Goal: Task Accomplishment & Management: Complete application form

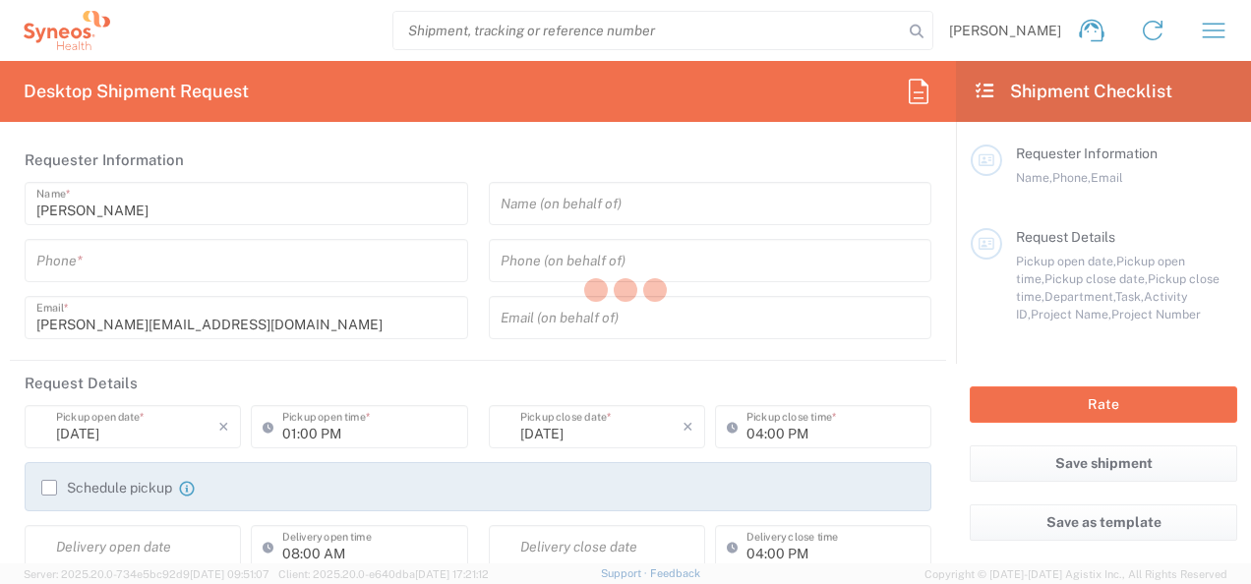
type input "8480"
type input "[GEOGRAPHIC_DATA]"
type input "Syneos Health Poland sp. z.o.o"
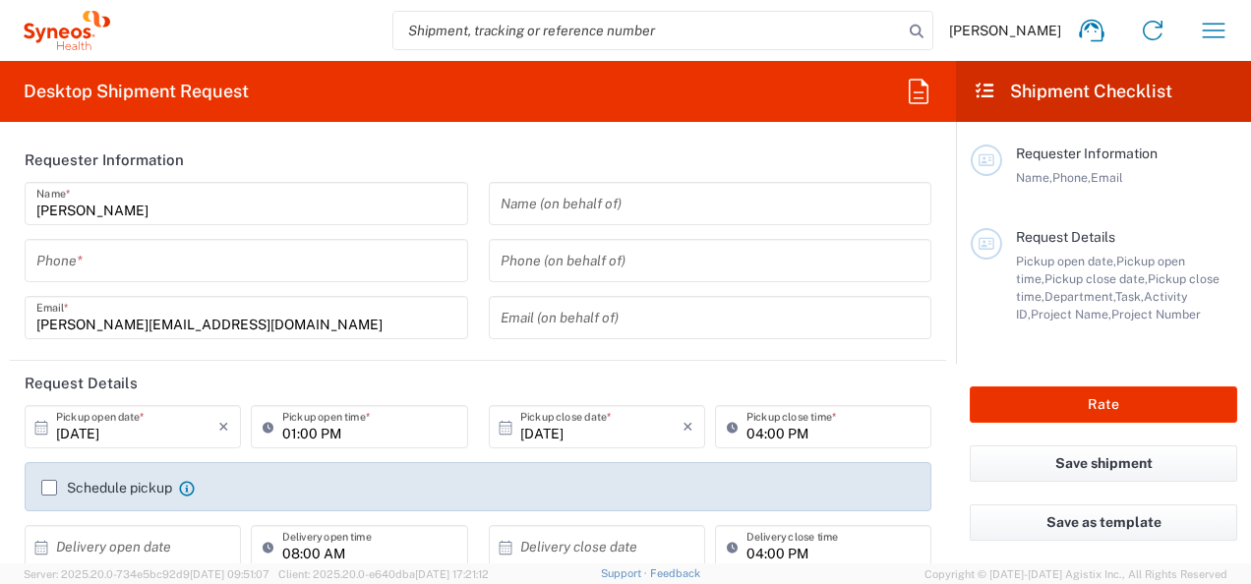
click at [706, 193] on input "text" at bounding box center [710, 204] width 420 height 34
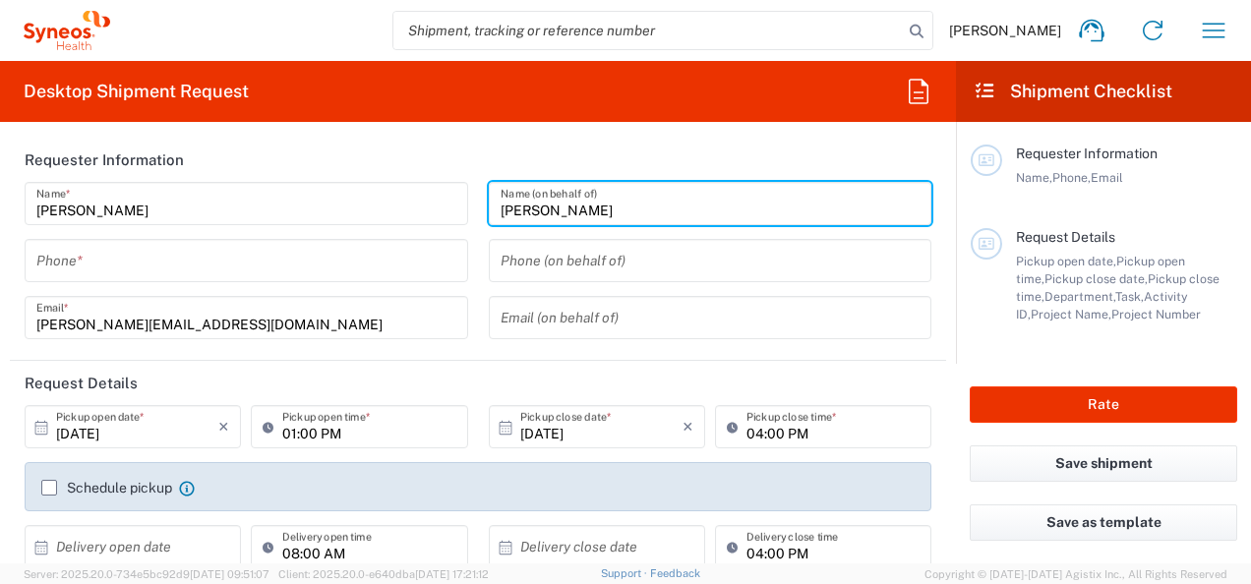
click at [627, 204] on input "[PERSON_NAME]" at bounding box center [710, 204] width 420 height 34
click at [562, 208] on input "[PERSON_NAME]" at bounding box center [710, 204] width 420 height 34
click at [631, 200] on input "[PERSON_NAME]" at bounding box center [710, 204] width 420 height 34
click at [554, 203] on input "[PERSON_NAME]" at bounding box center [710, 204] width 420 height 34
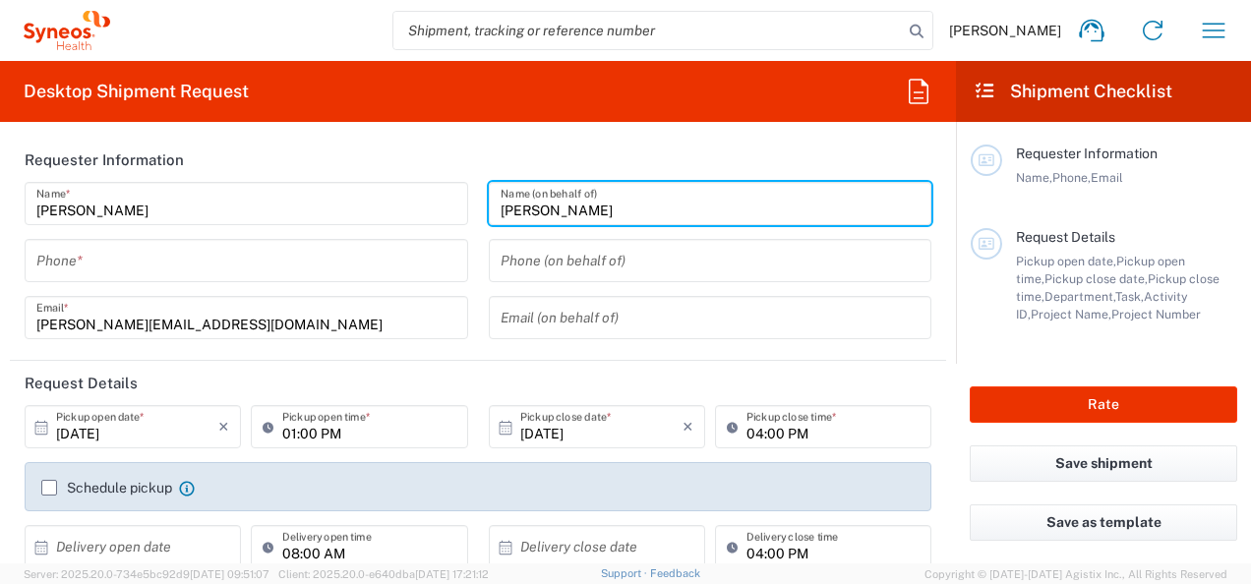
click at [523, 214] on input "[PERSON_NAME]" at bounding box center [710, 204] width 420 height 34
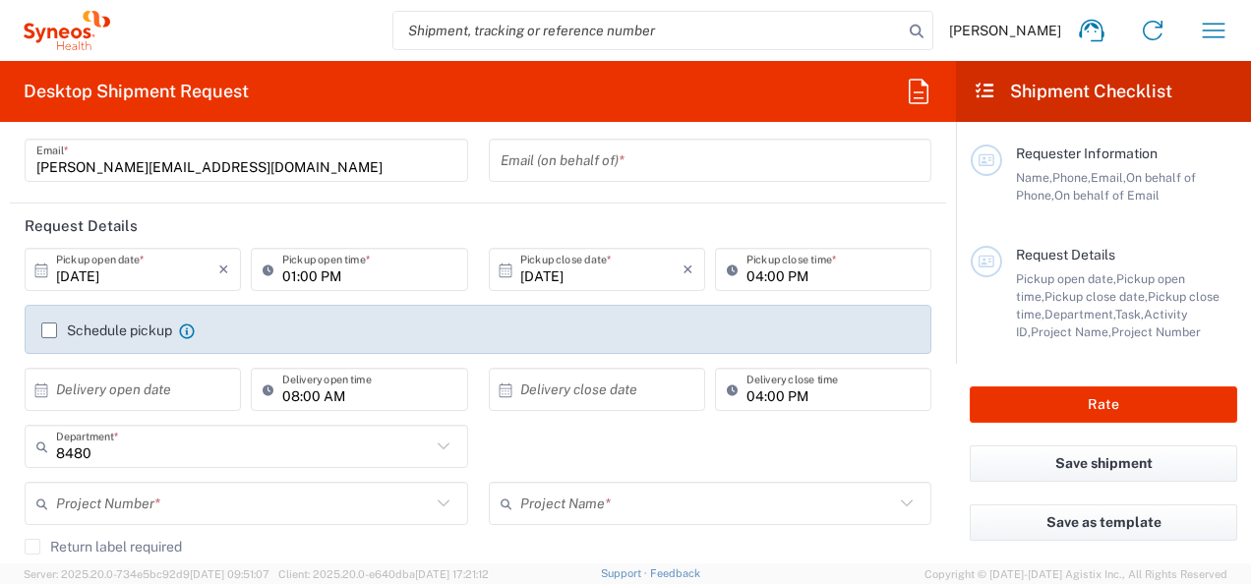
scroll to position [208, 0]
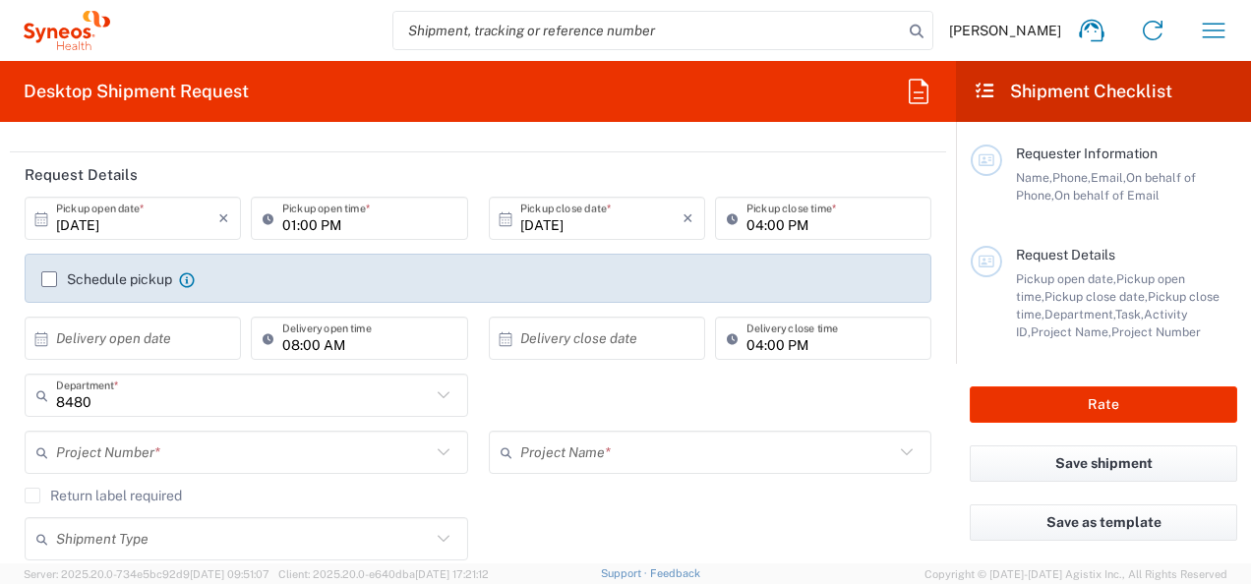
type input "[PERSON_NAME]"
click at [439, 445] on icon at bounding box center [444, 452] width 26 height 26
click at [368, 450] on input "text" at bounding box center [243, 453] width 375 height 34
click at [370, 454] on input "text" at bounding box center [243, 453] width 375 height 34
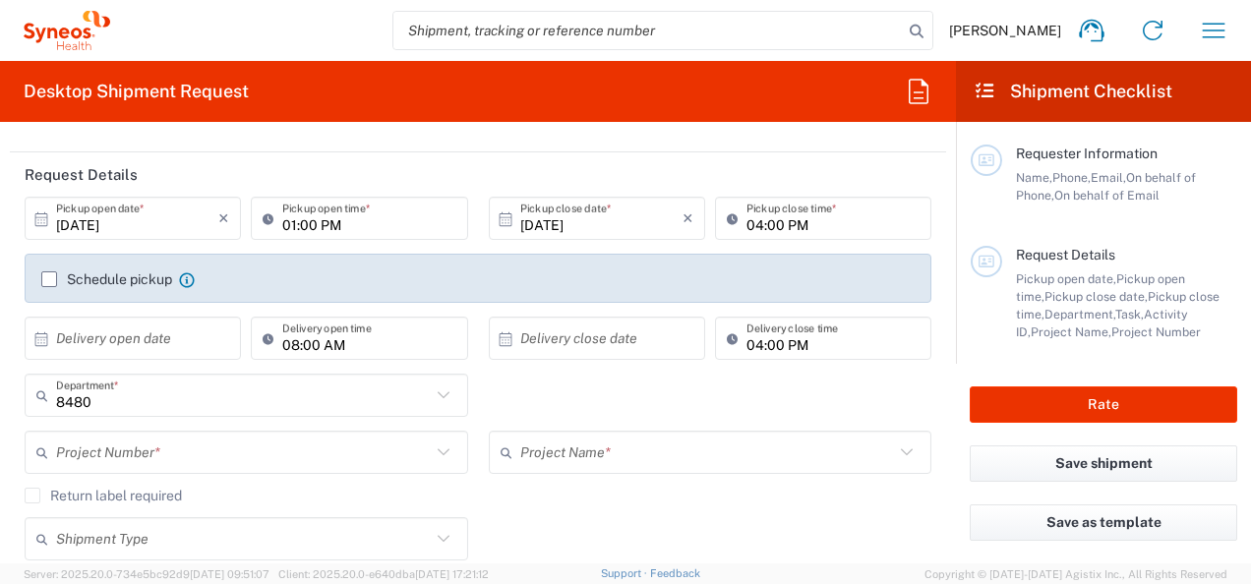
click at [370, 454] on input "text" at bounding box center [243, 453] width 375 height 34
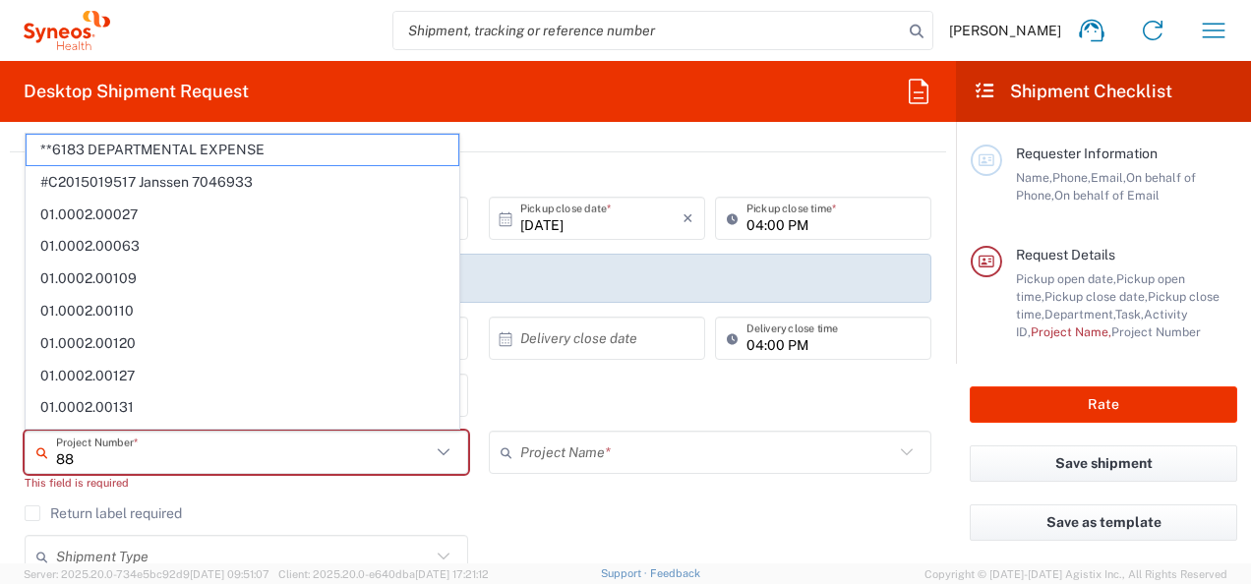
scroll to position [1284, 0]
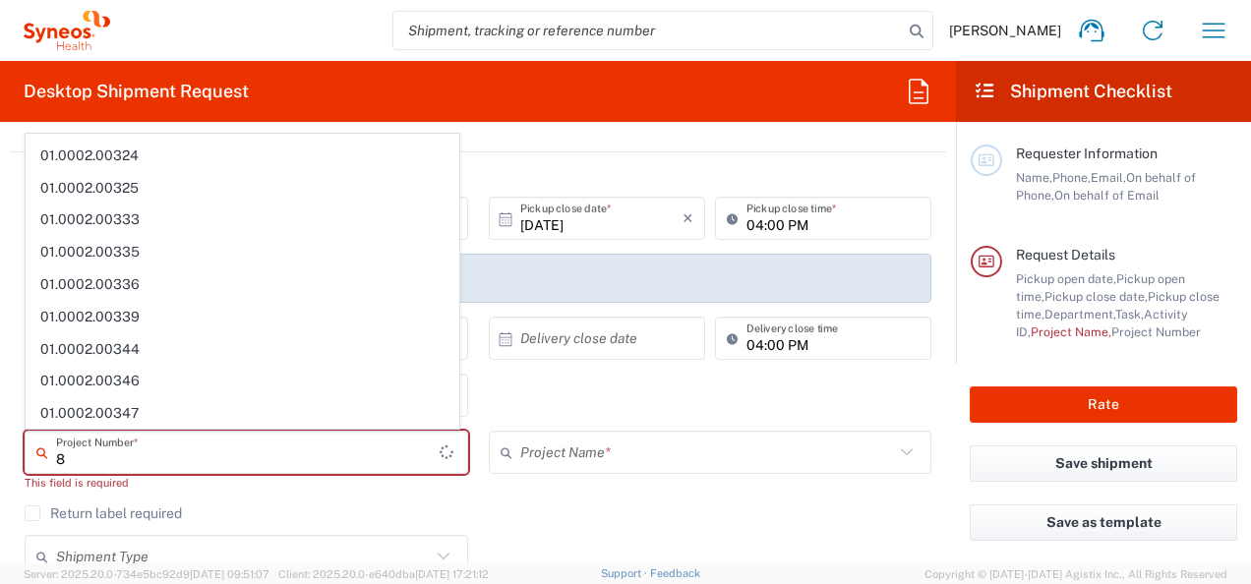
click at [174, 457] on input "8" at bounding box center [247, 453] width 383 height 34
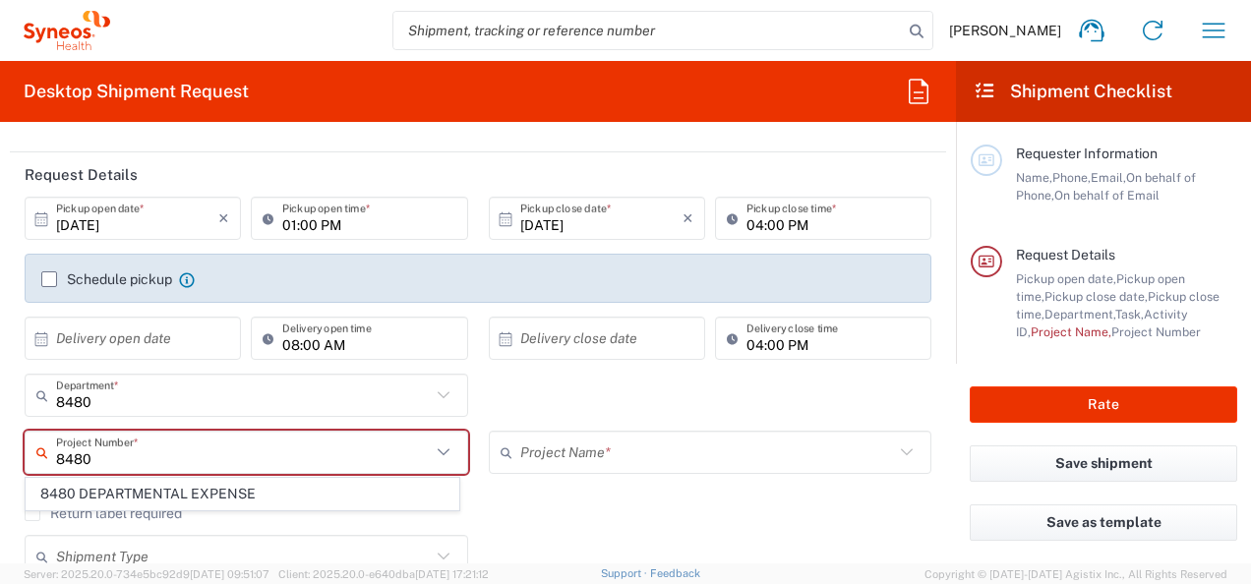
scroll to position [0, 0]
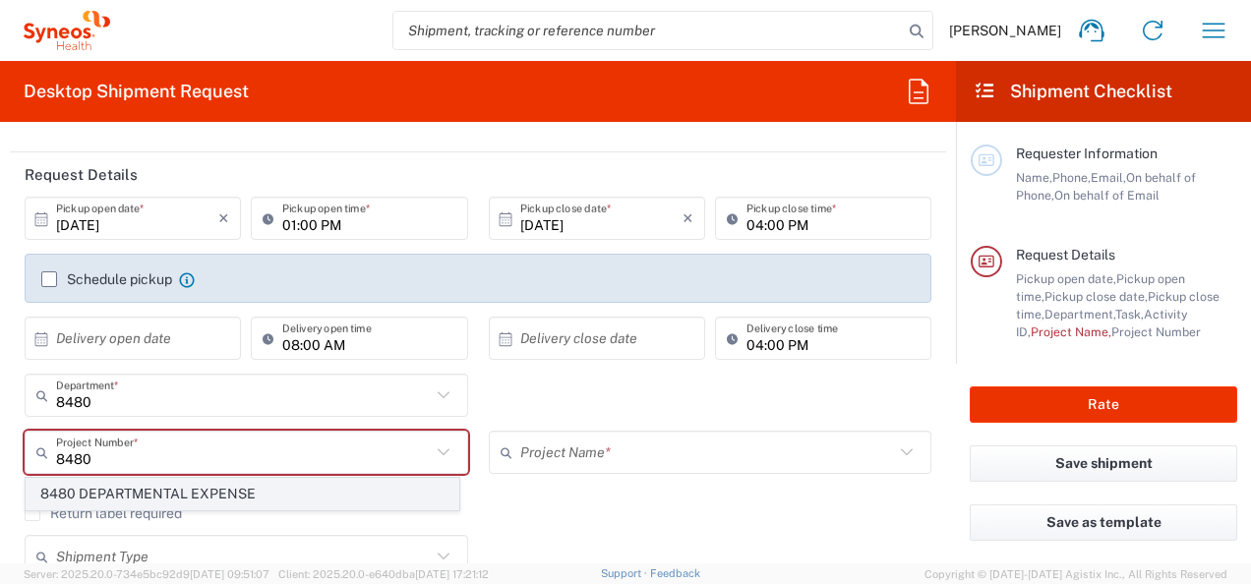
click at [246, 492] on span "8480 DEPARTMENTAL EXPENSE" at bounding box center [243, 494] width 432 height 30
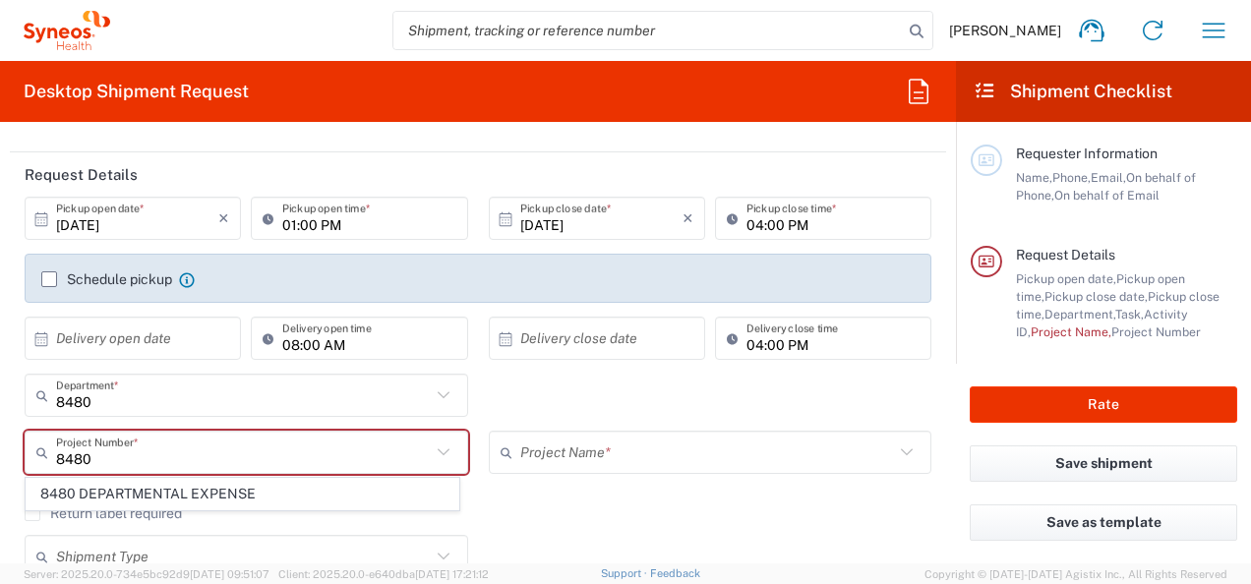
type input "8480 DEPARTMENTAL EXPENSE"
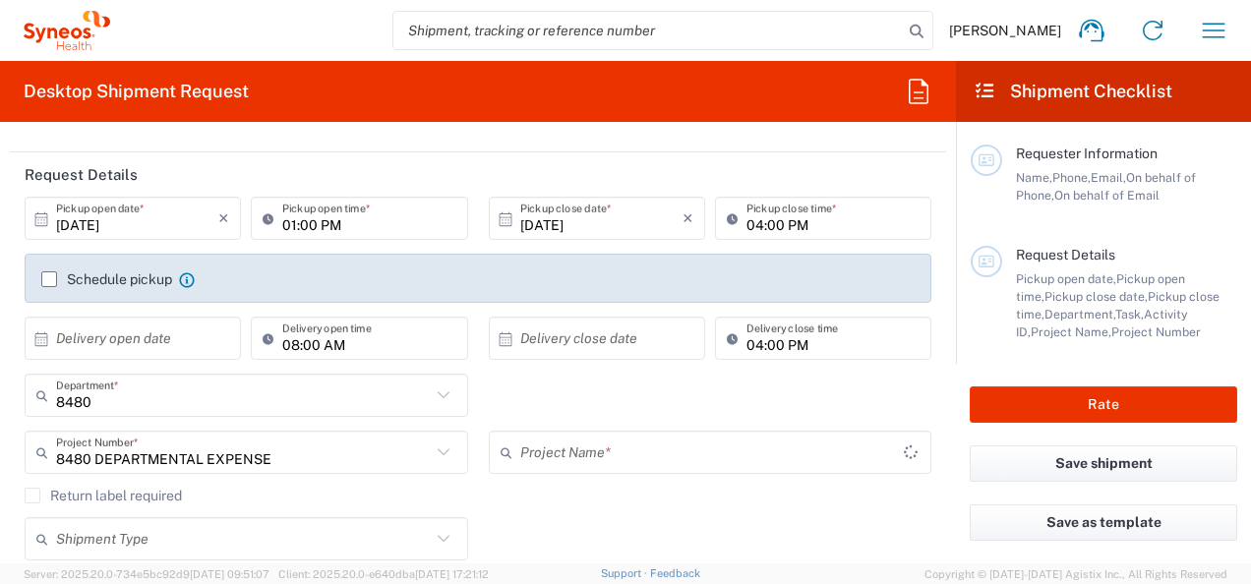
type input "8480 DEPARTMENTAL EXPENSE"
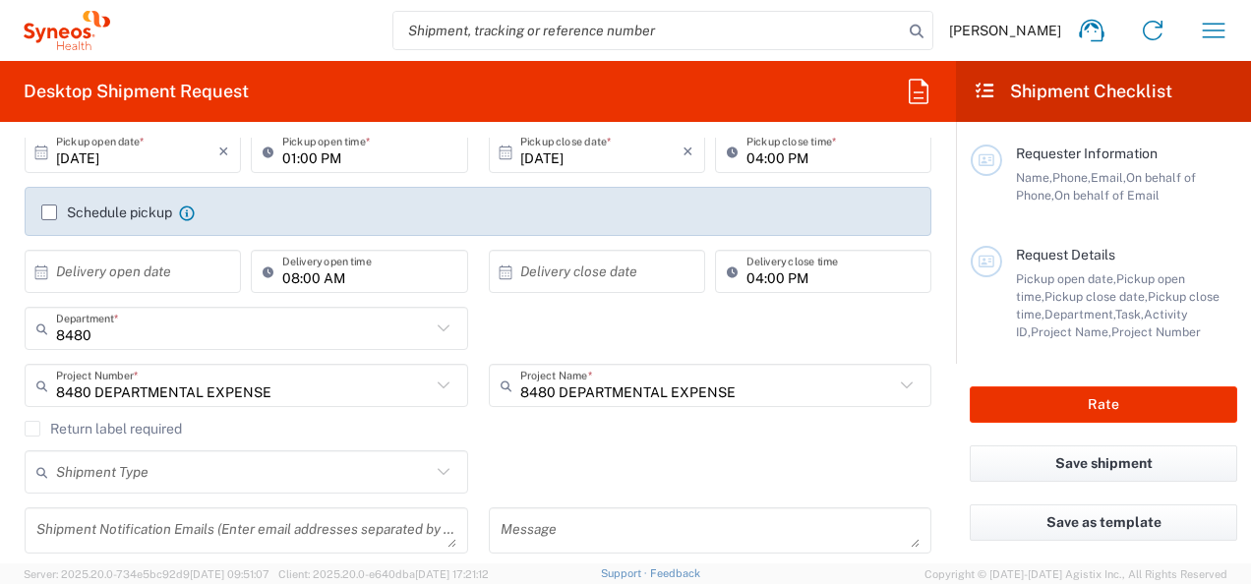
scroll to position [287, 0]
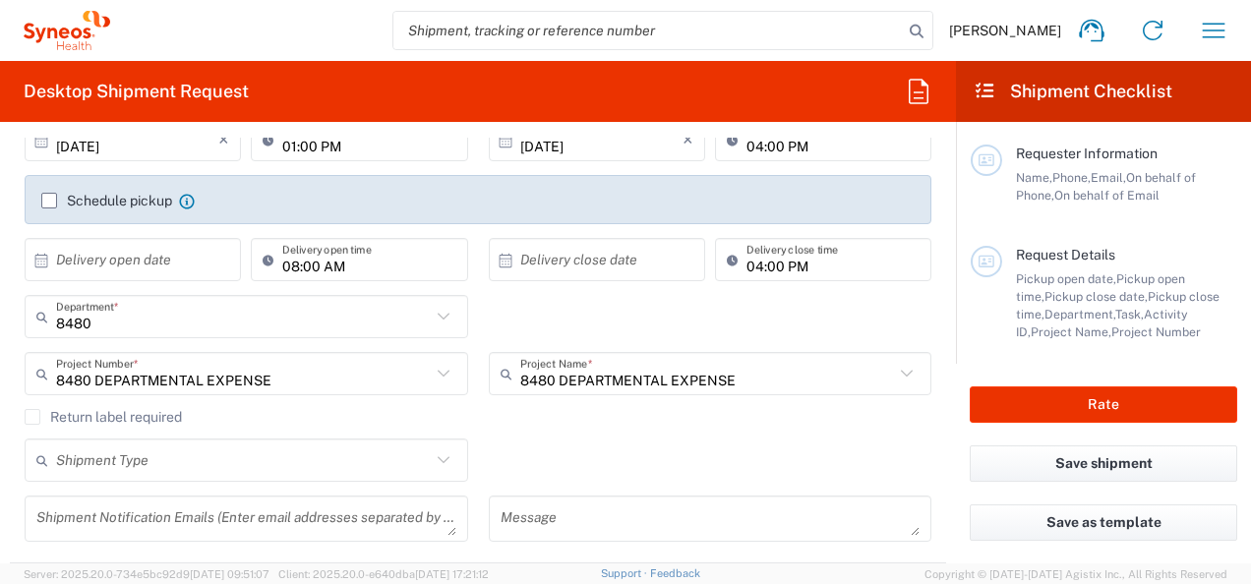
click at [437, 457] on icon at bounding box center [444, 460] width 26 height 26
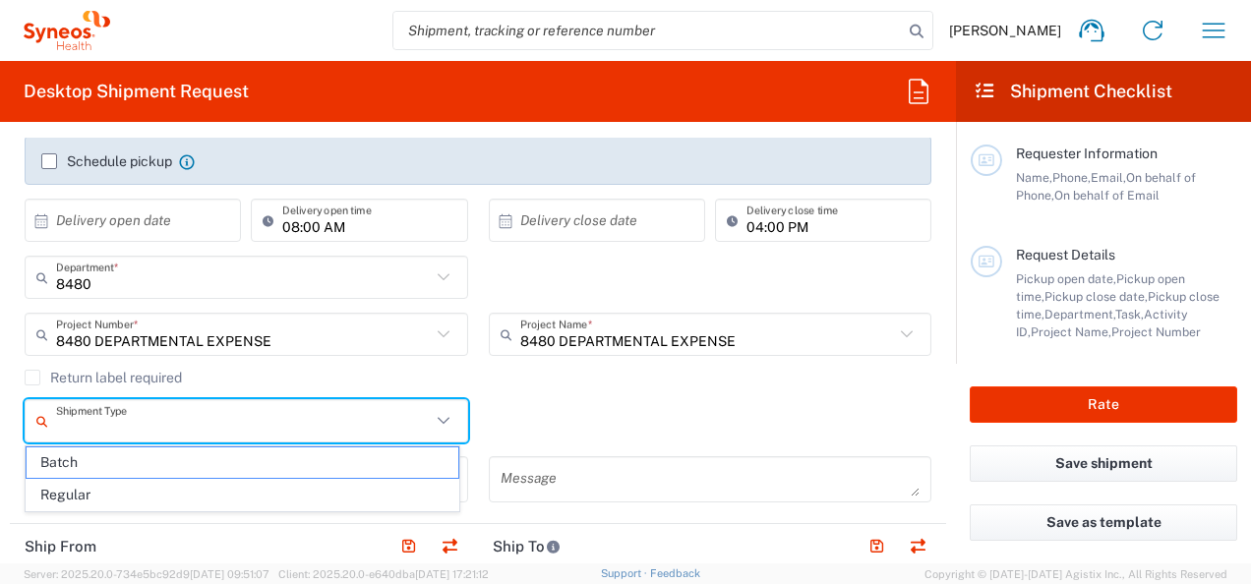
scroll to position [366, 0]
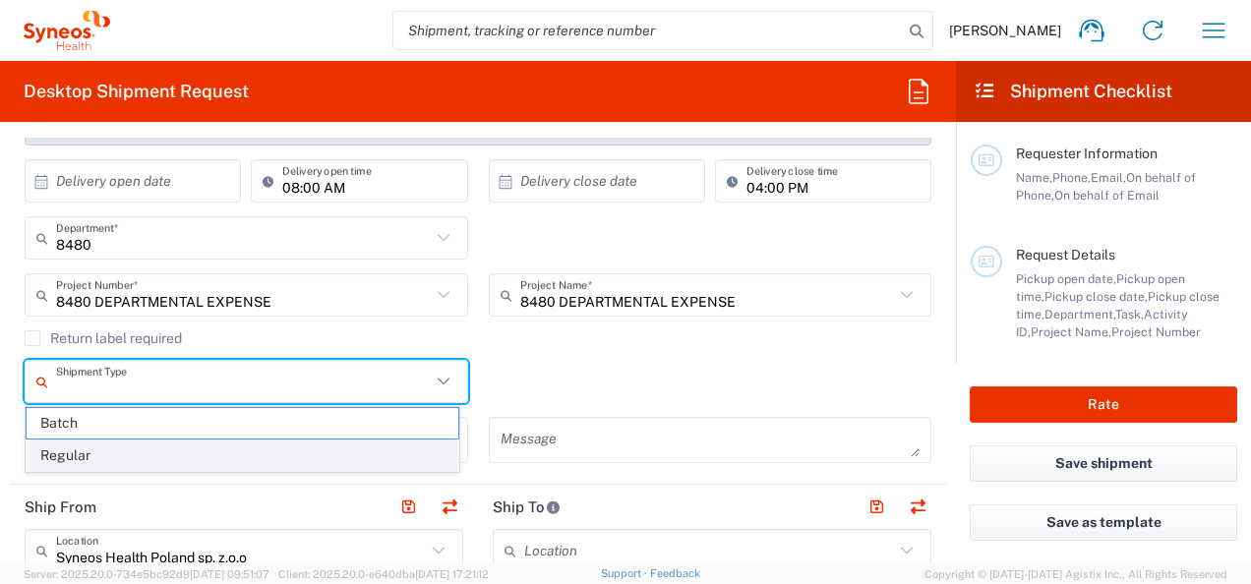
click at [265, 457] on span "Regular" at bounding box center [243, 455] width 432 height 30
type input "Regular"
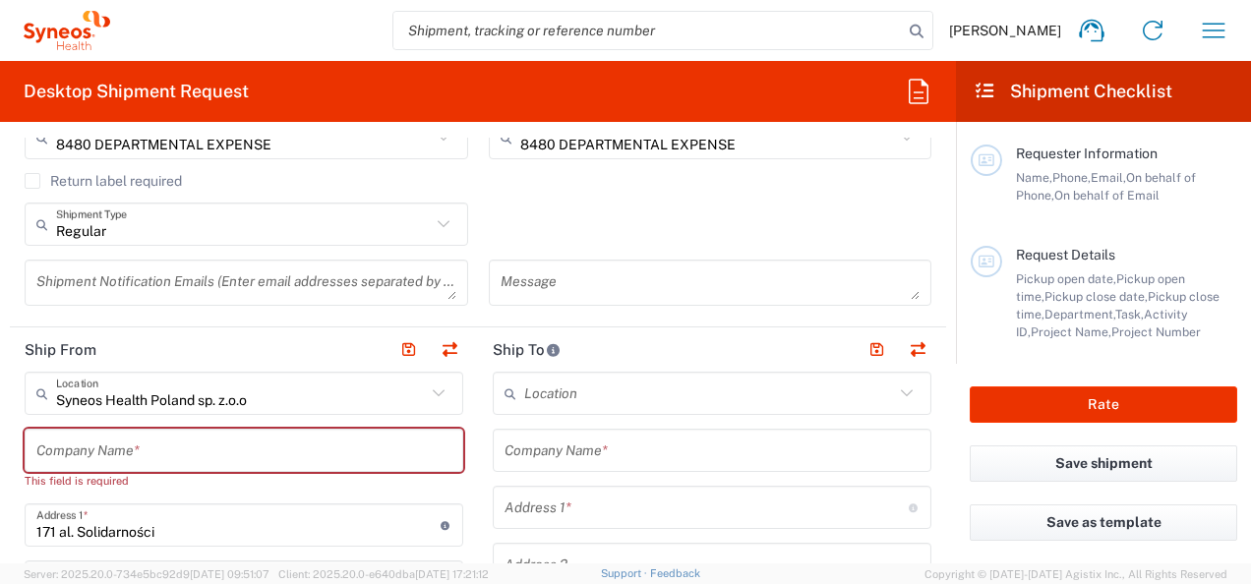
scroll to position [562, 0]
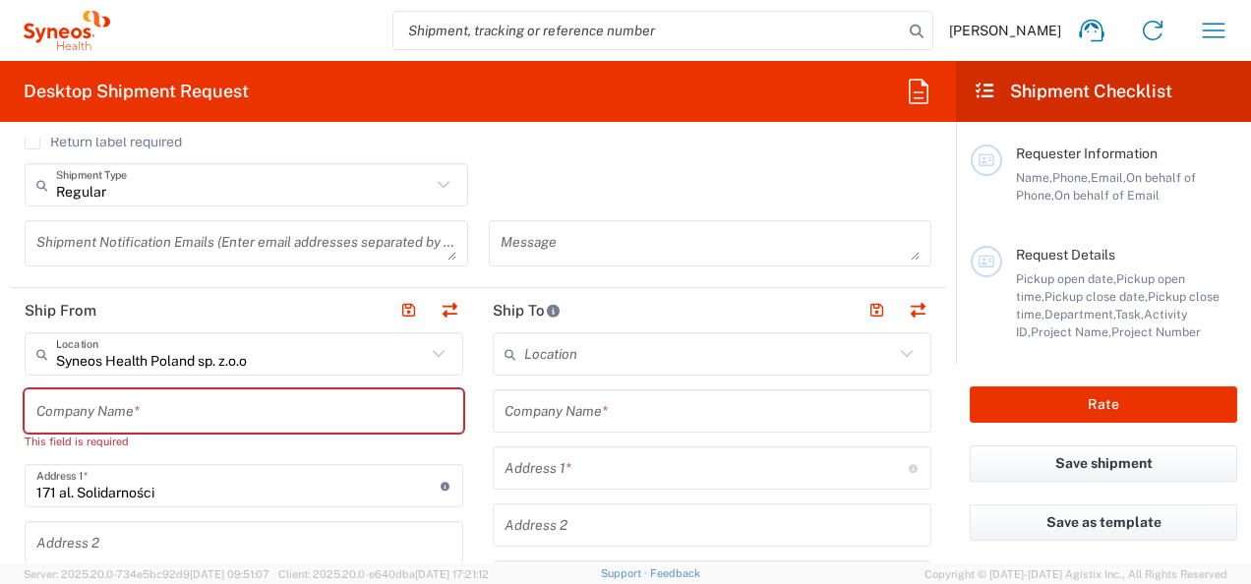
click at [436, 350] on icon at bounding box center [439, 354] width 26 height 26
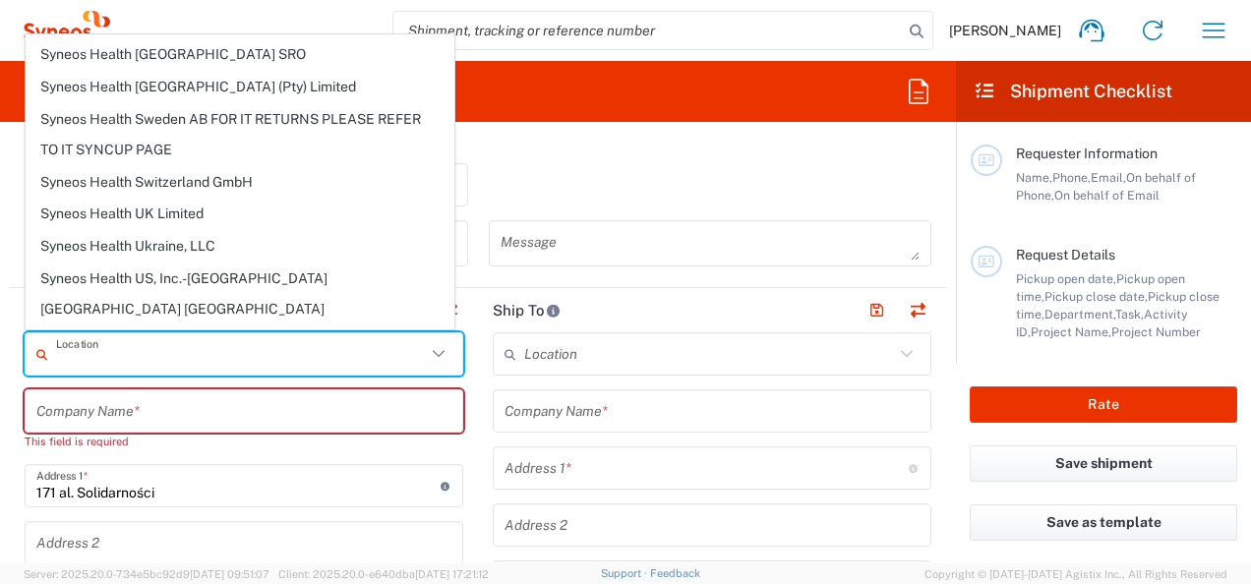
scroll to position [3786, 0]
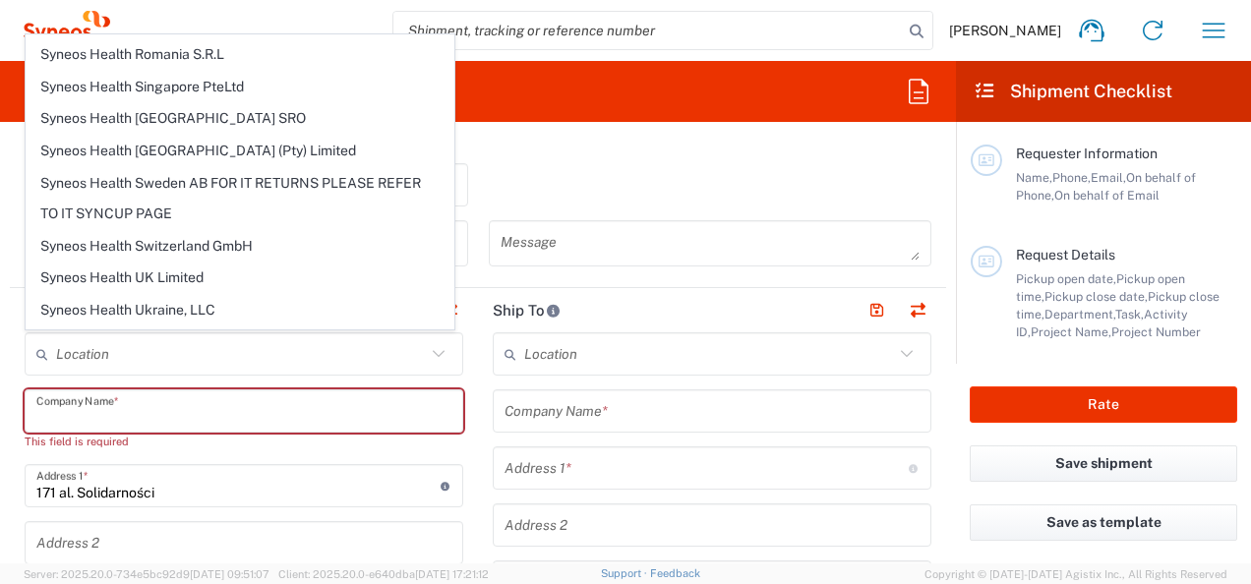
click at [401, 409] on input "text" at bounding box center [243, 411] width 415 height 34
type input "Syneos Health Poland sp. z.o.o"
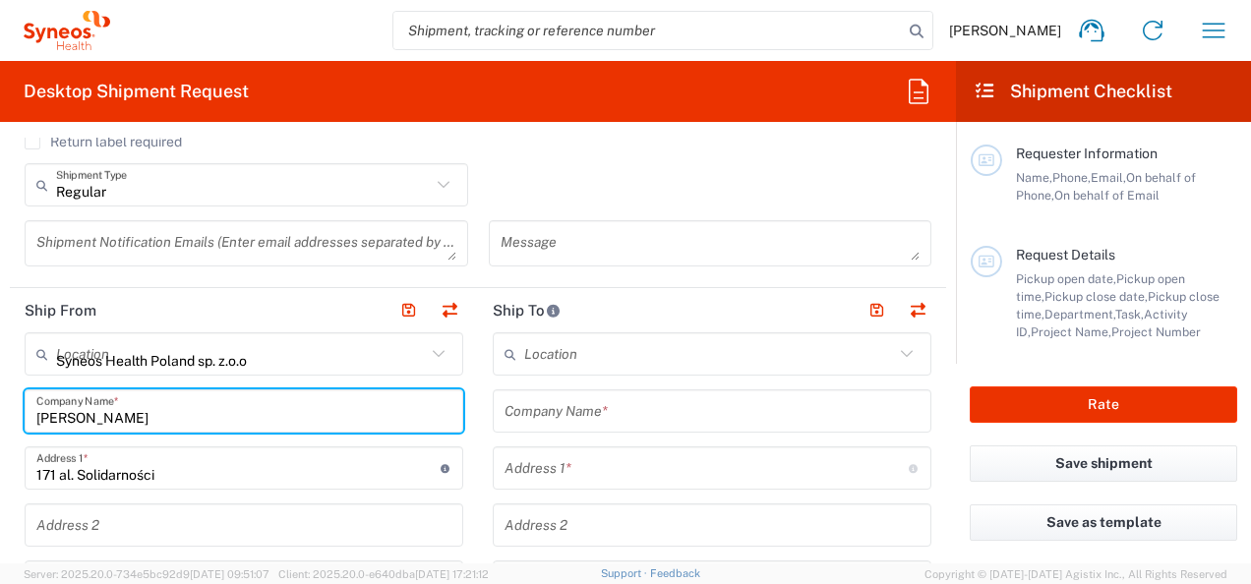
type input "[PERSON_NAME]"
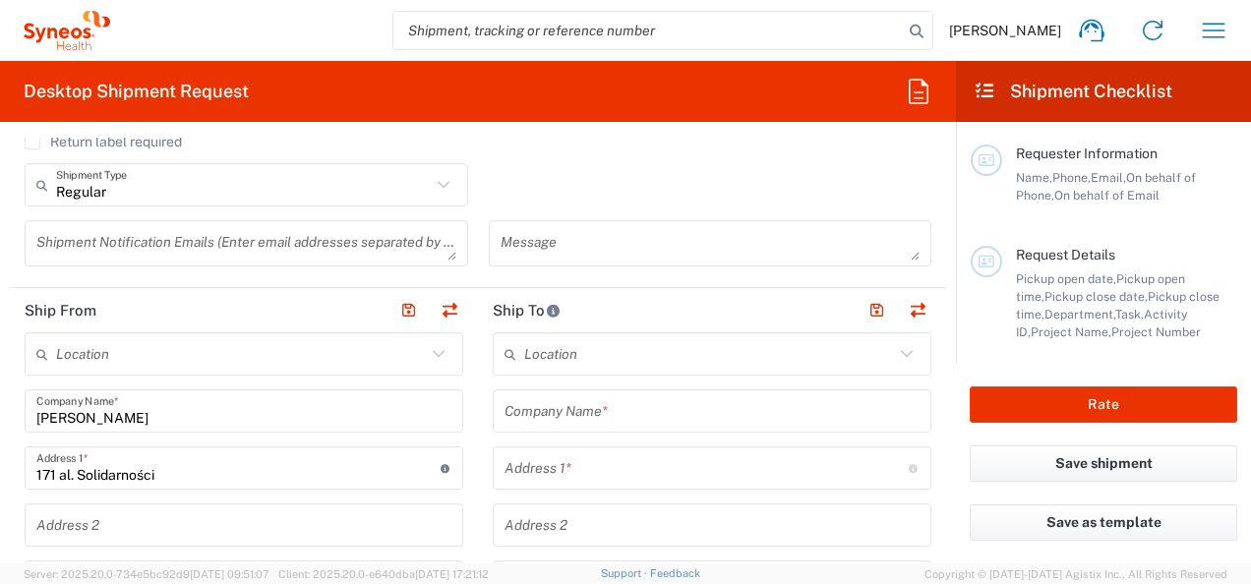
click at [895, 350] on icon at bounding box center [907, 354] width 26 height 26
click at [894, 350] on icon at bounding box center [907, 354] width 26 height 26
click at [894, 348] on icon at bounding box center [907, 354] width 26 height 26
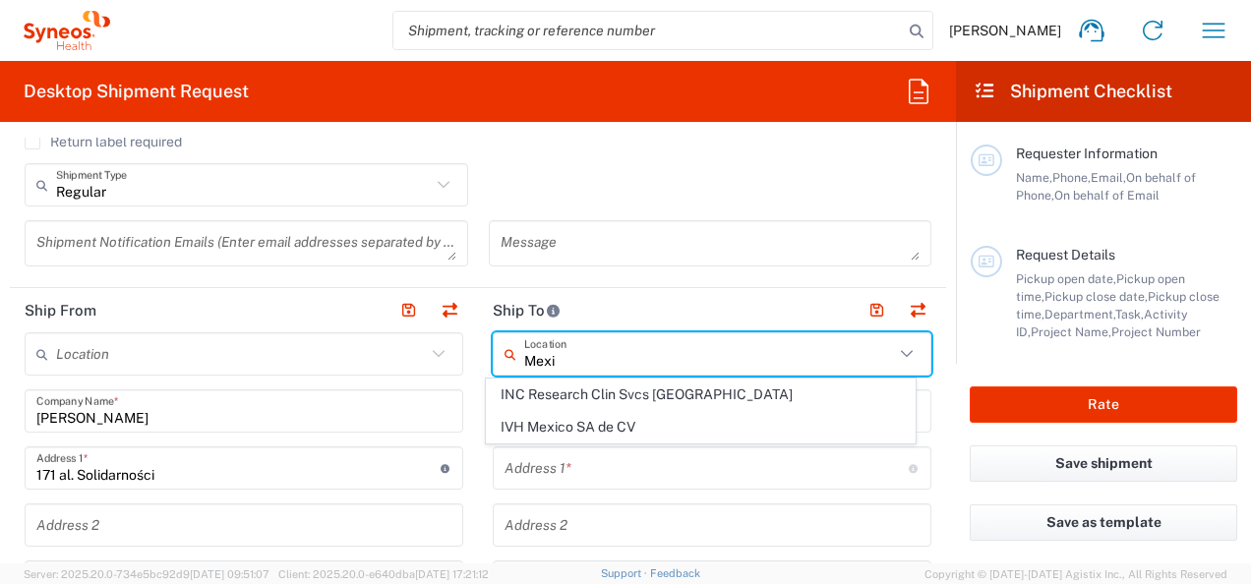
scroll to position [0, 0]
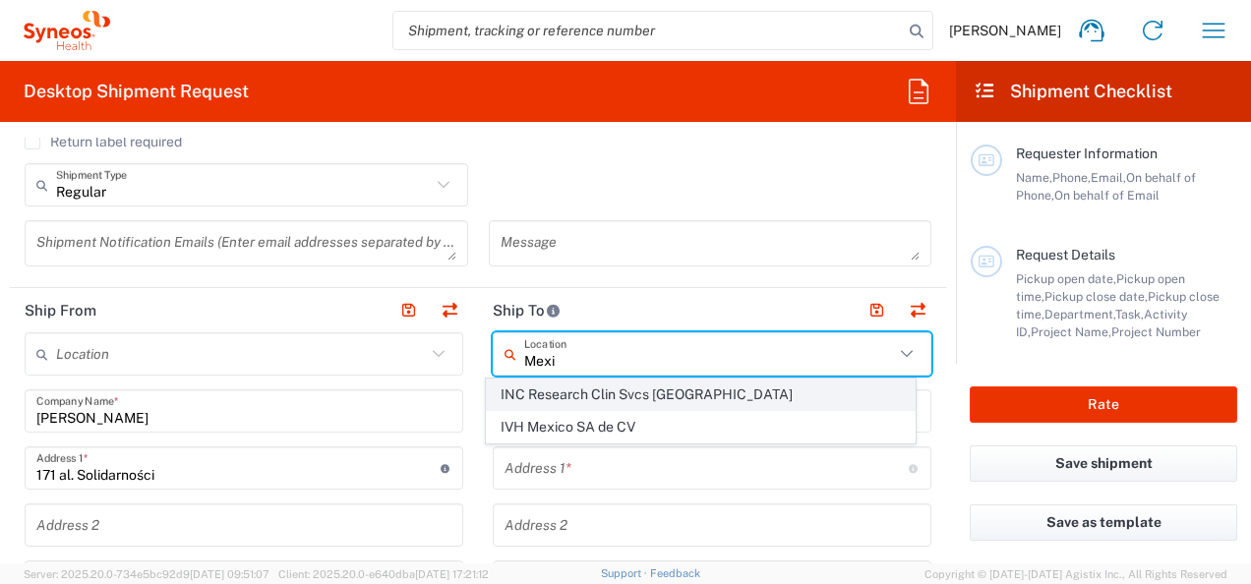
click at [591, 401] on span "INC Research Clin Svcs [GEOGRAPHIC_DATA]" at bounding box center [700, 394] width 427 height 30
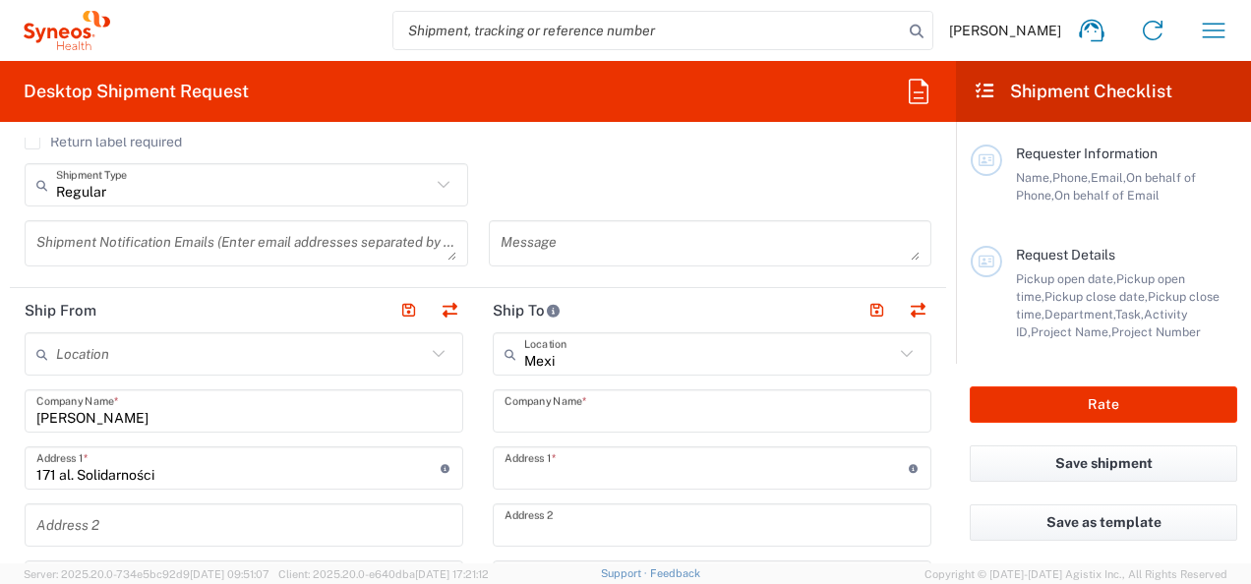
type input "INC Research Clin Svcs [GEOGRAPHIC_DATA]"
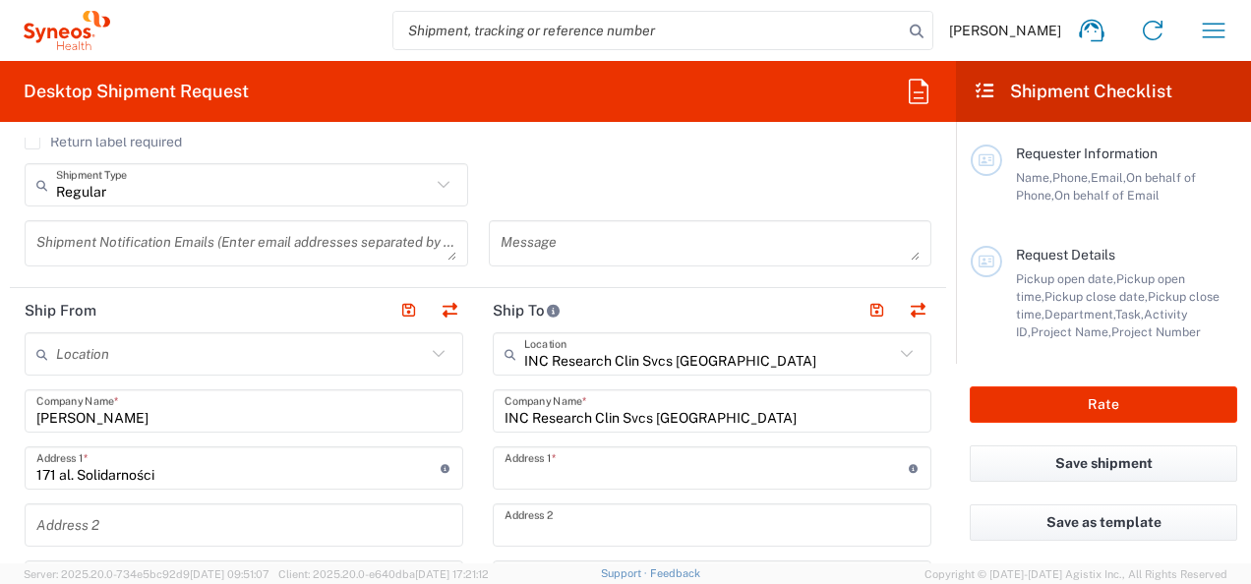
type input "[STREET_ADDRESS][PERSON_NAME]"
type input "[GEOGRAPHIC_DATA], [GEOGRAPHIC_DATA]"
type input "Tlalnepantla"
type input "[GEOGRAPHIC_DATA]"
type input "54060"
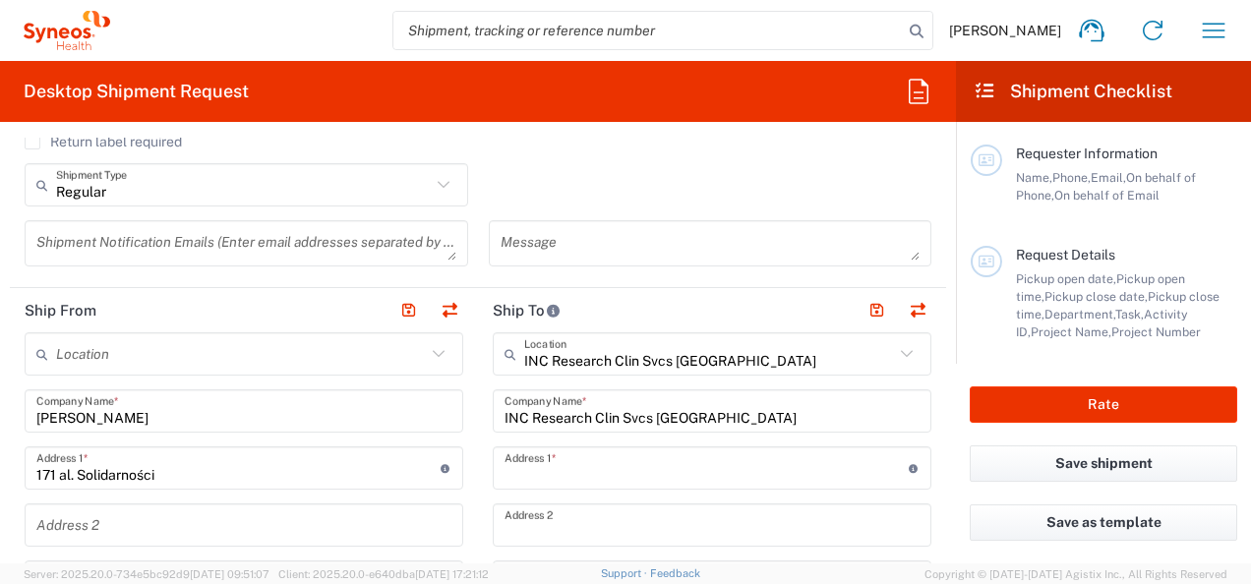
type input "Sender/Shipper"
type input "Delivery Duty Paid"
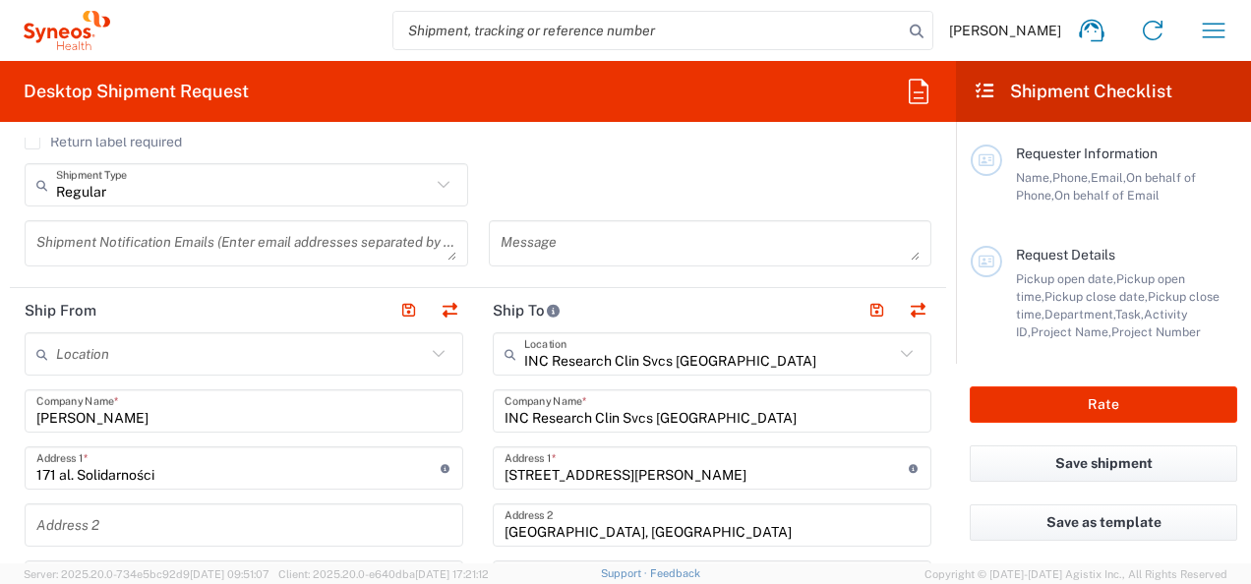
type input "[GEOGRAPHIC_DATA]"
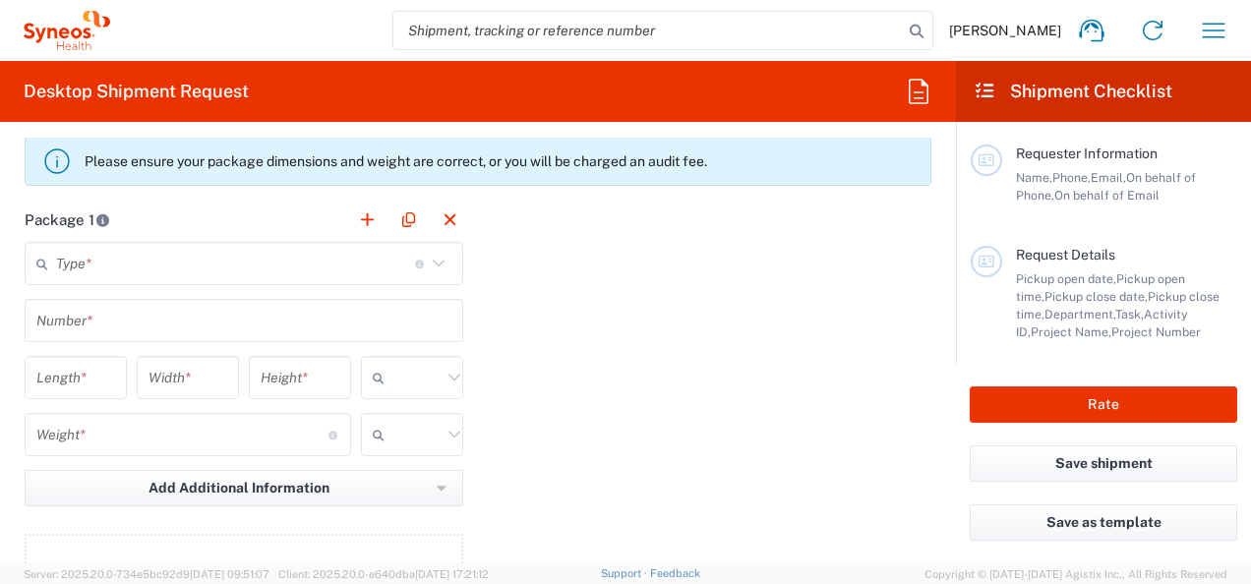
scroll to position [1774, 0]
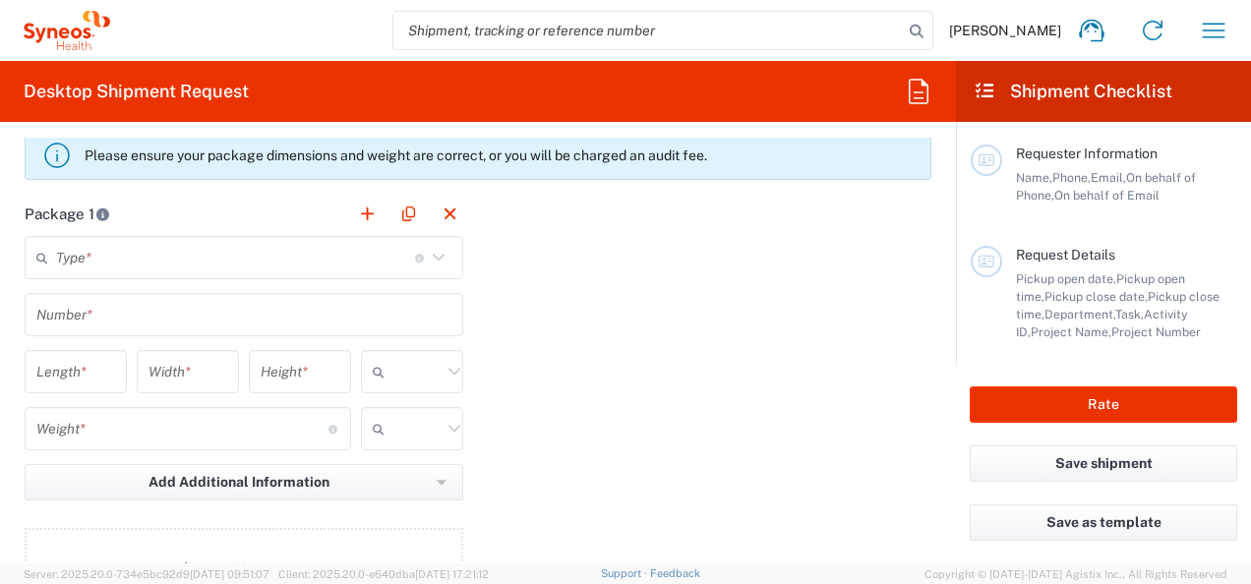
click at [427, 256] on icon at bounding box center [439, 258] width 26 height 26
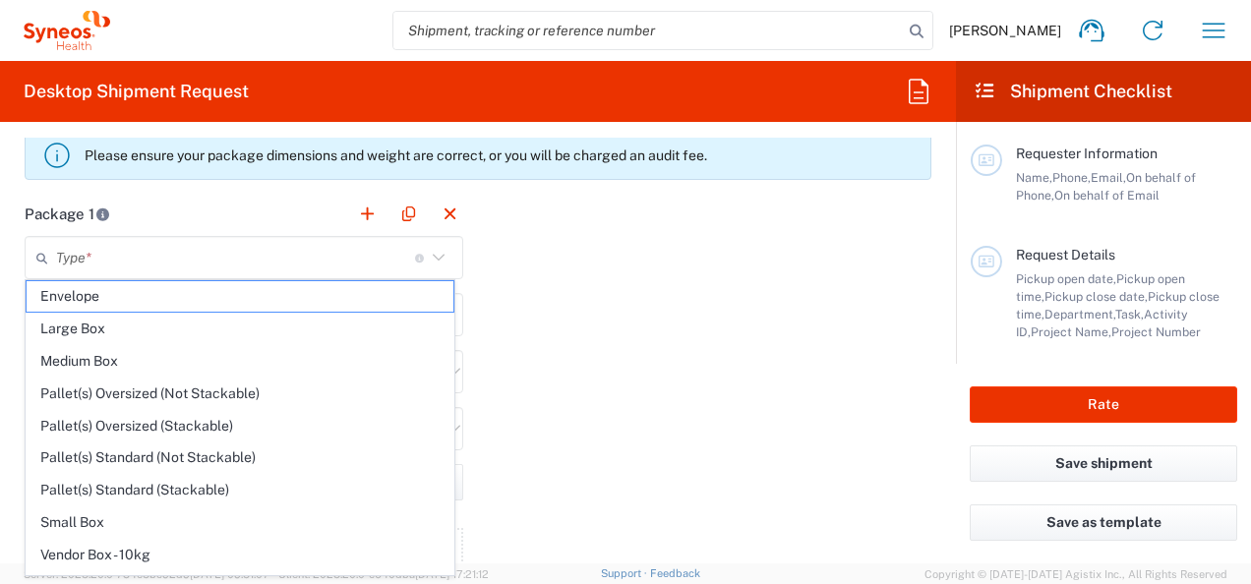
click at [435, 256] on icon at bounding box center [439, 258] width 26 height 26
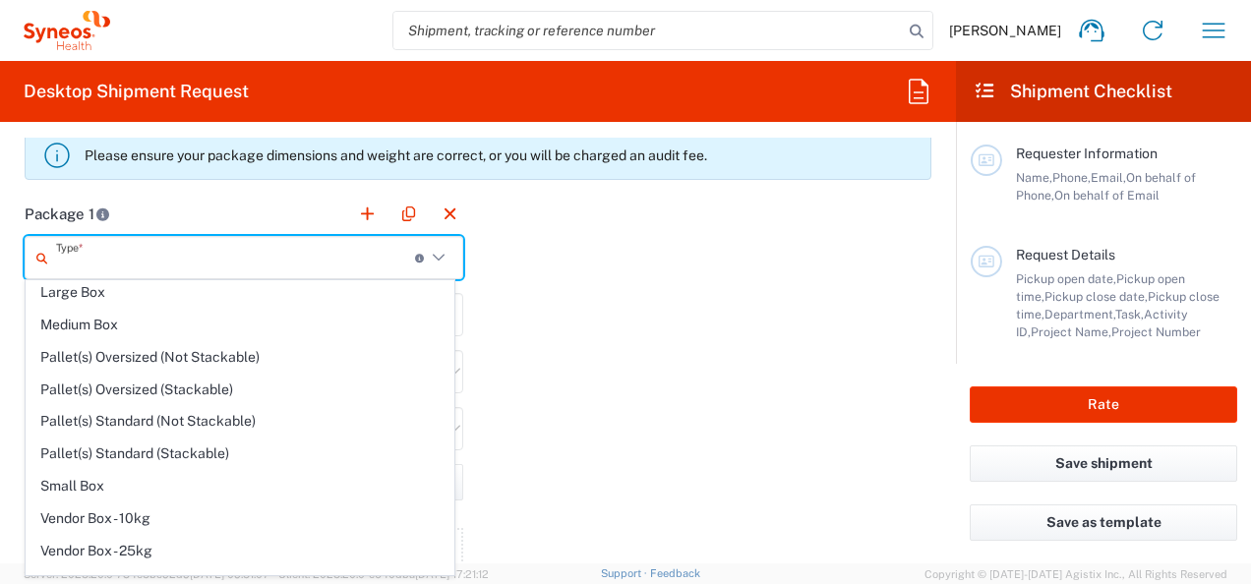
scroll to position [52, 0]
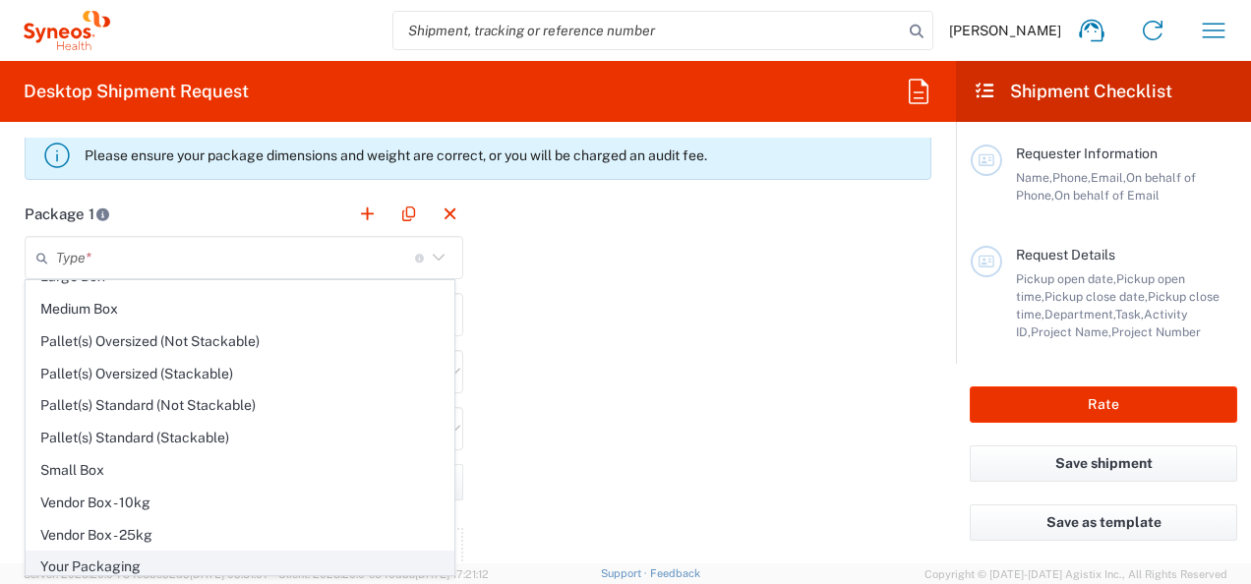
click at [252, 568] on span "Your Packaging" at bounding box center [240, 567] width 427 height 30
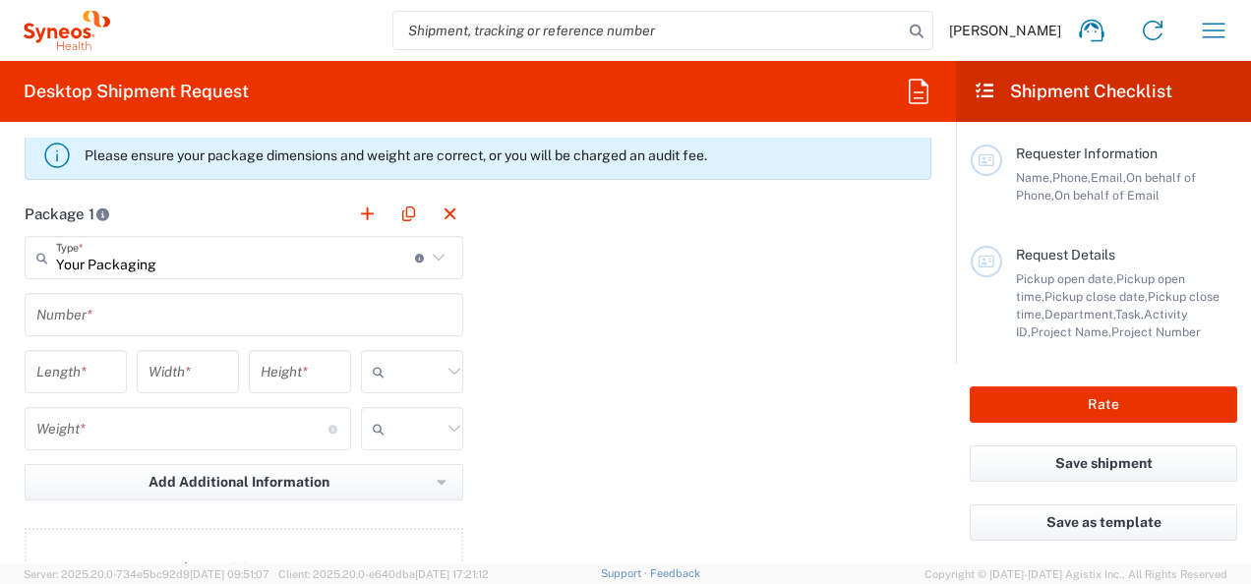
click at [432, 254] on icon at bounding box center [439, 258] width 26 height 26
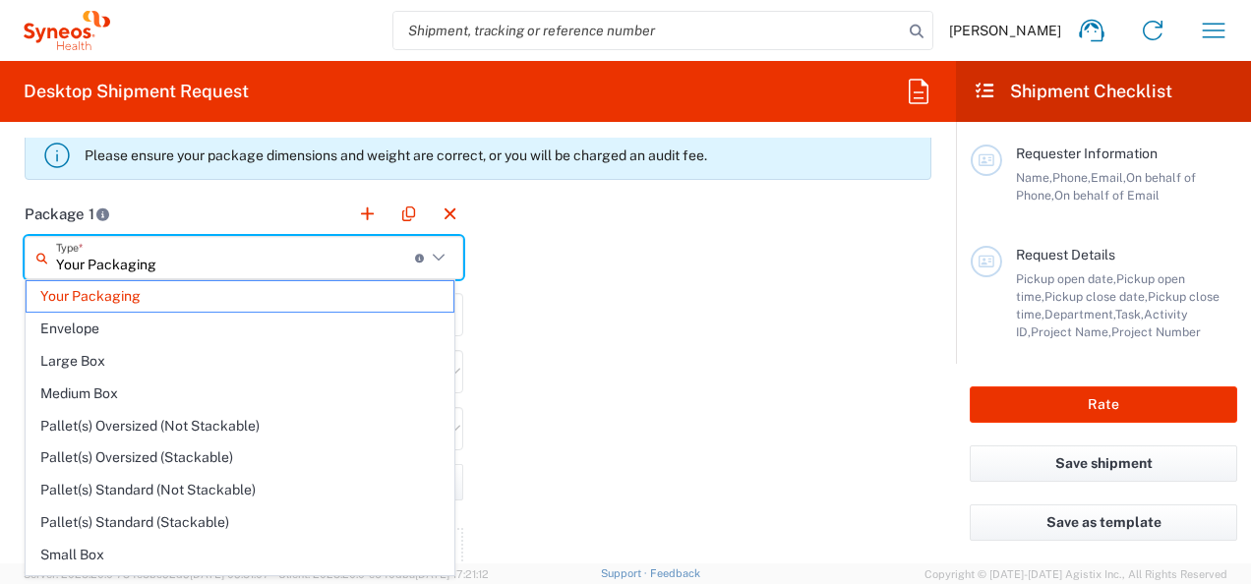
scroll to position [14, 0]
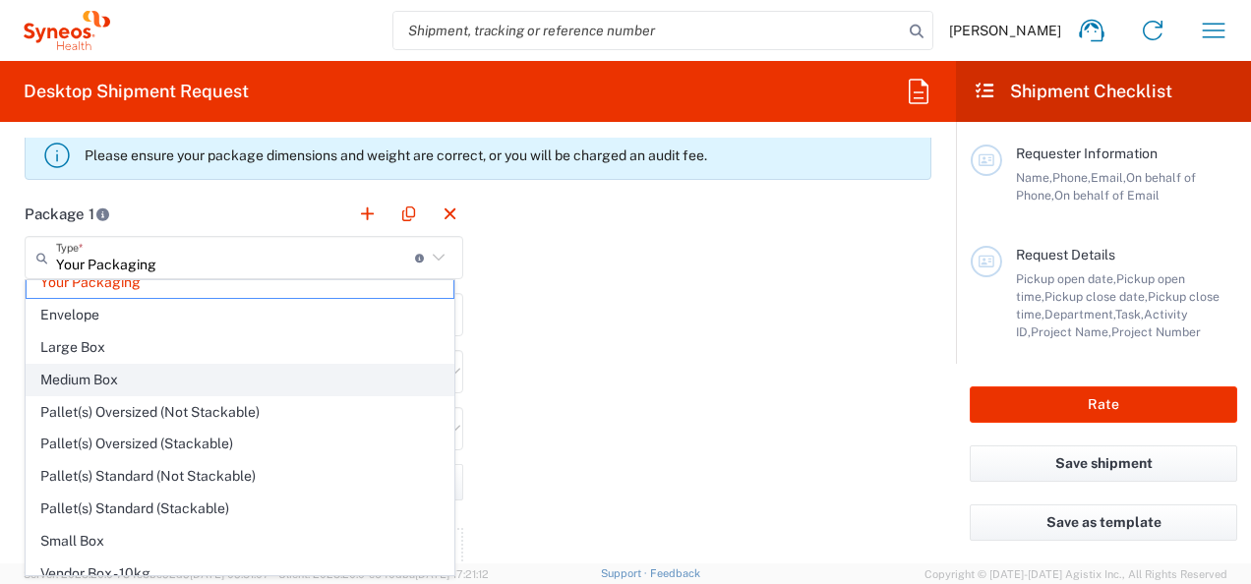
click at [362, 365] on span "Medium Box" at bounding box center [240, 380] width 427 height 30
type input "Medium Box"
type input "13"
type input "11.5"
type input "2.5"
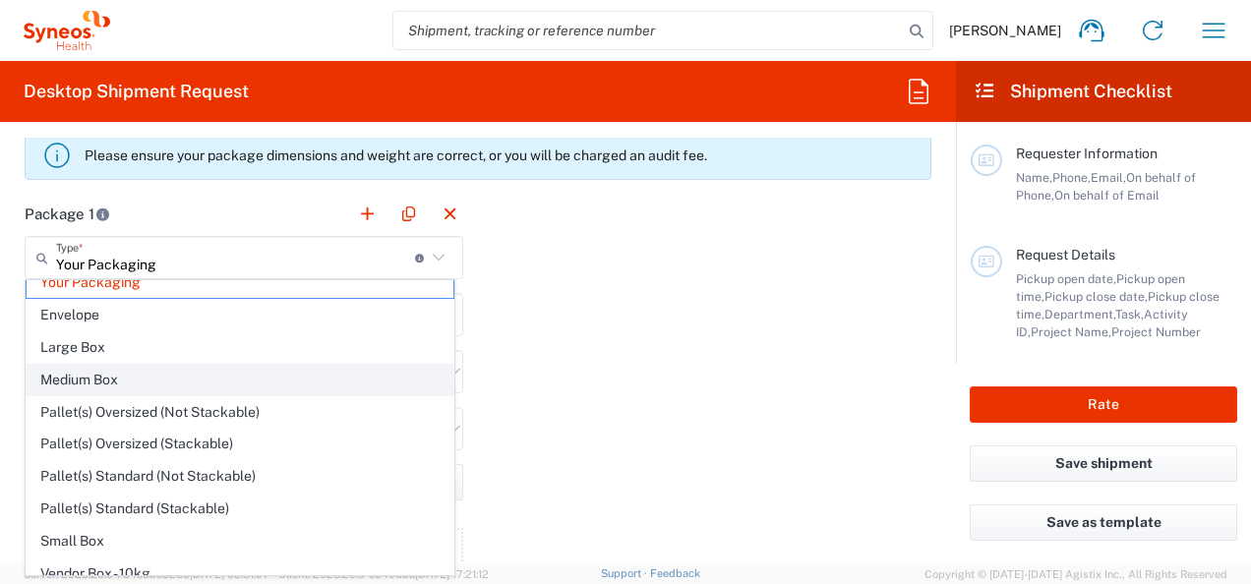
type input "in"
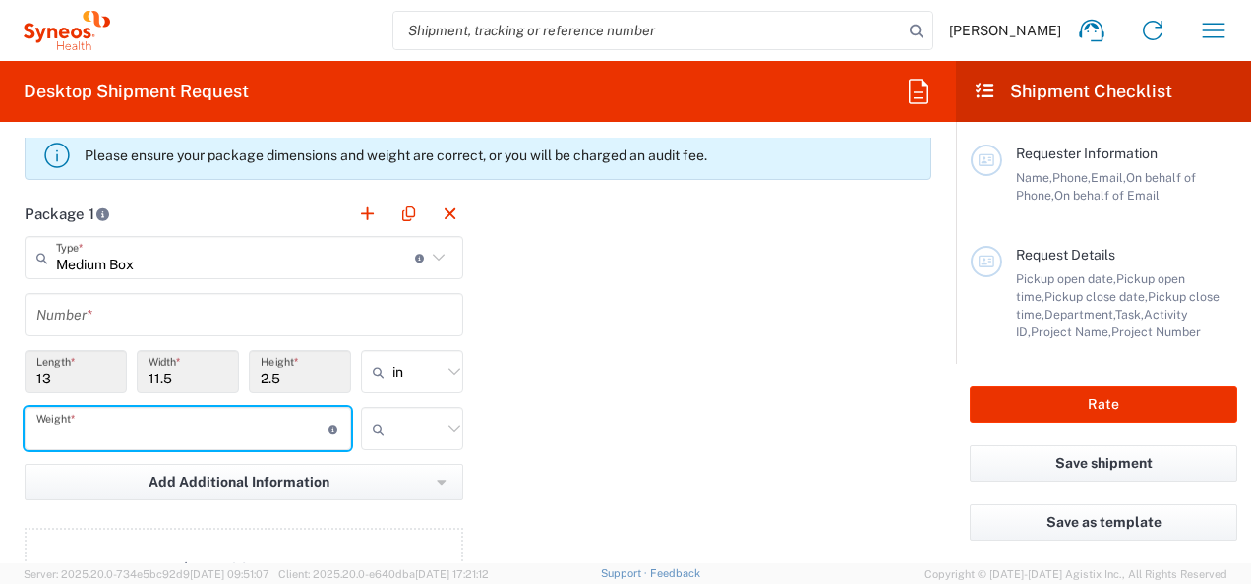
click at [273, 425] on input "number" at bounding box center [182, 429] width 292 height 34
type input "2"
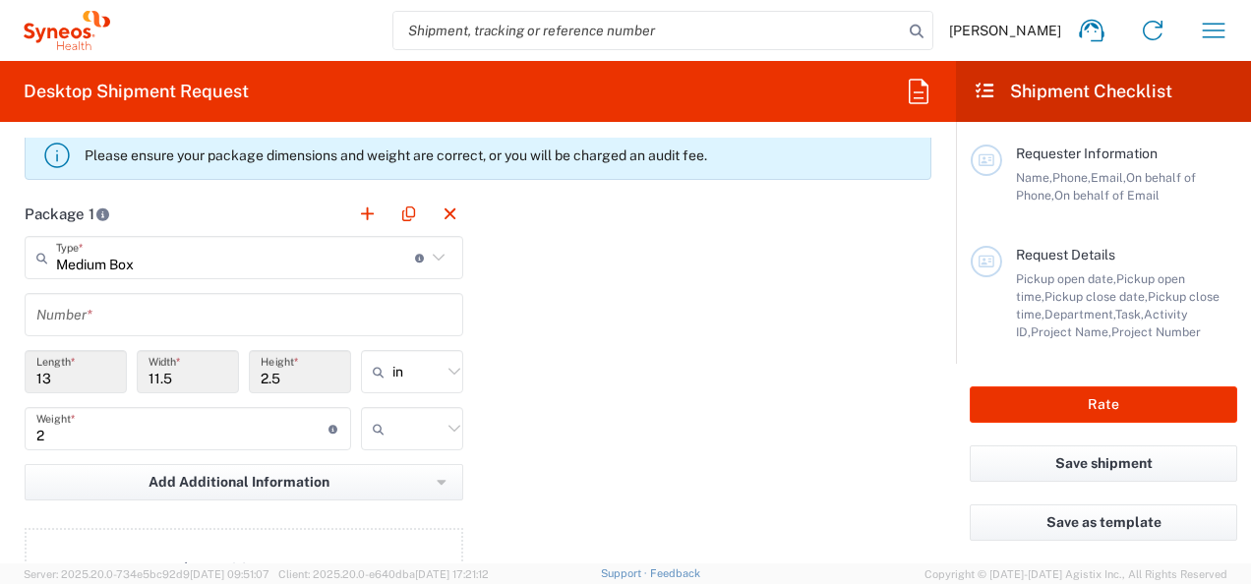
click at [441, 427] on icon at bounding box center [454, 429] width 26 height 26
click at [442, 416] on icon at bounding box center [454, 429] width 26 height 26
click at [448, 424] on icon at bounding box center [454, 429] width 26 height 26
click at [0, 0] on span "kgs" at bounding box center [0, 0] width 0 height 0
type input "kgs"
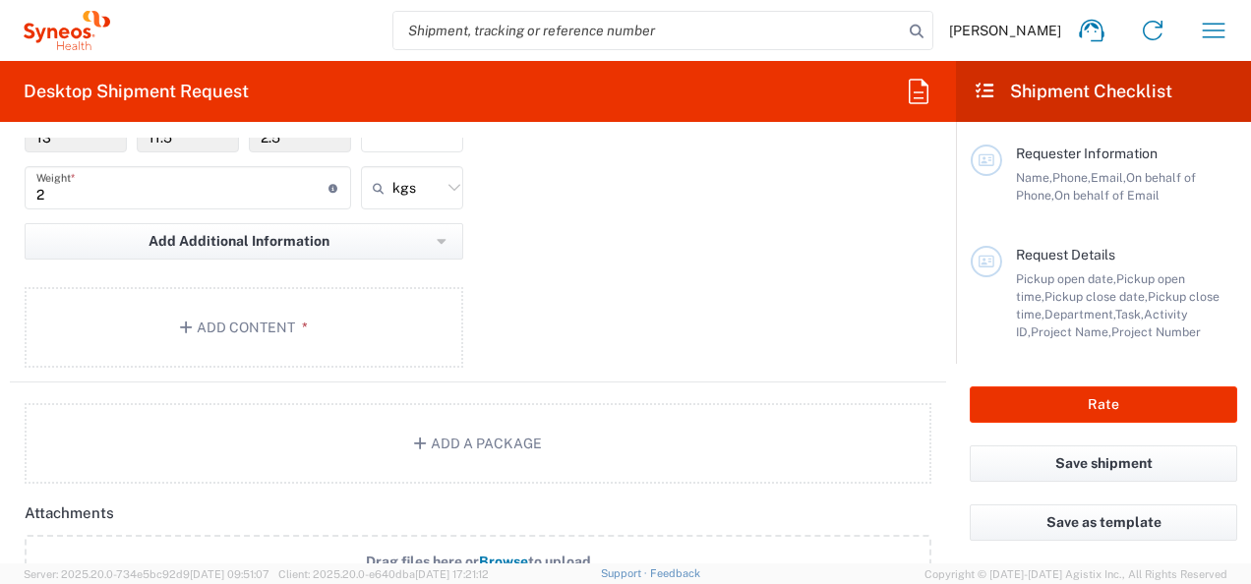
scroll to position [2025, 0]
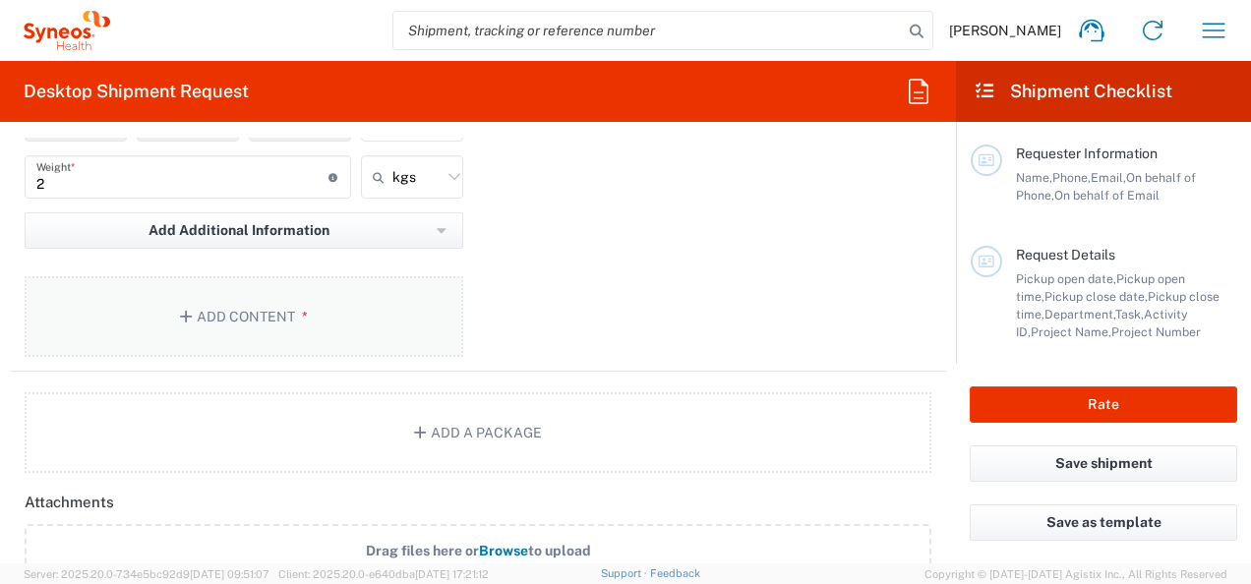
click at [250, 317] on button "Add Content *" at bounding box center [244, 316] width 438 height 81
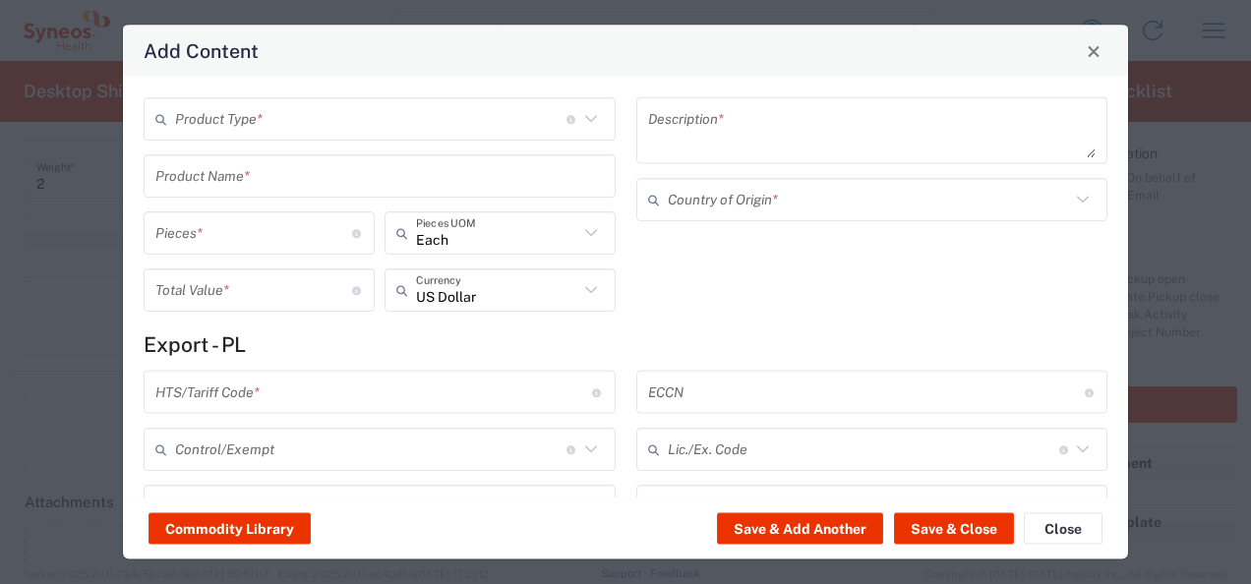
click at [587, 122] on icon at bounding box center [591, 119] width 26 height 26
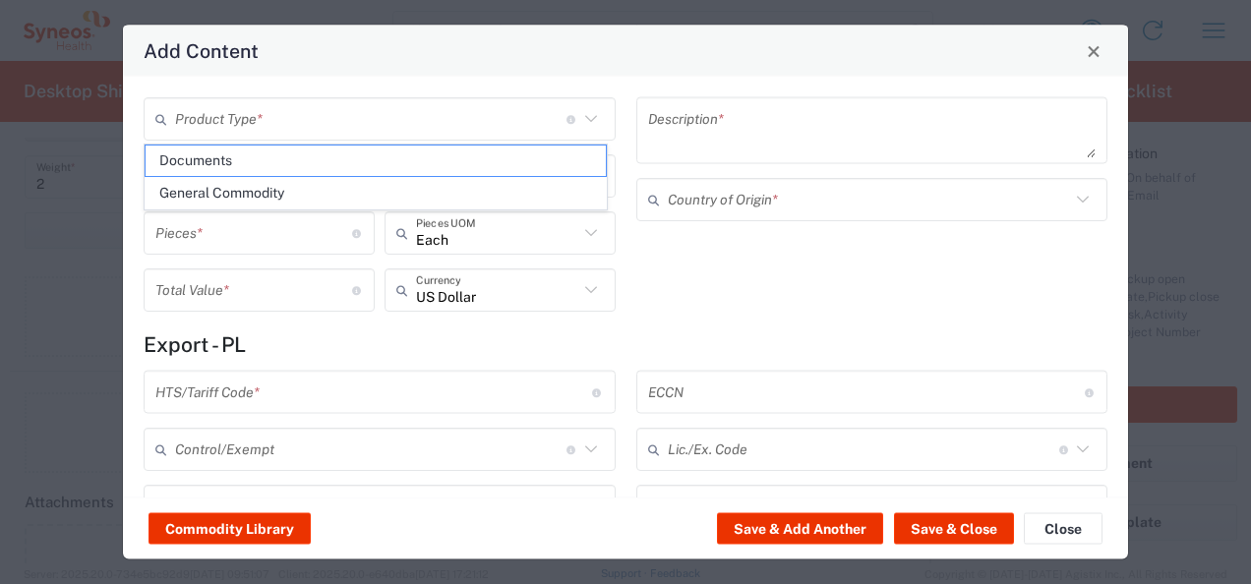
click at [935, 66] on div "Add Content" at bounding box center [625, 51] width 1005 height 51
click at [888, 120] on textarea at bounding box center [872, 130] width 448 height 55
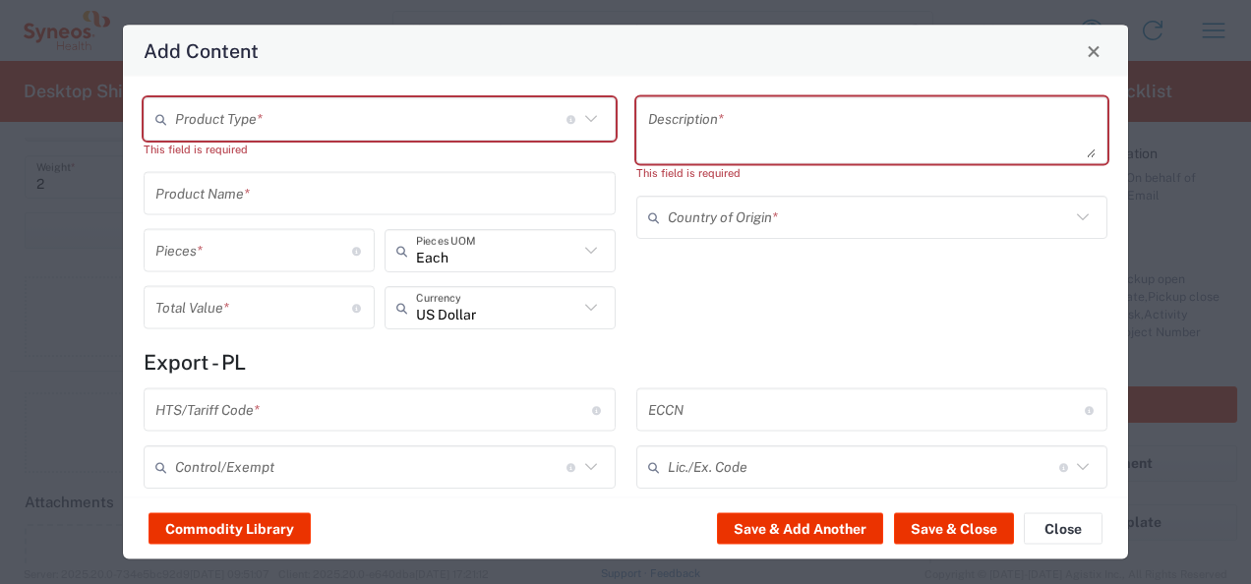
click at [591, 120] on icon at bounding box center [591, 119] width 26 height 26
click at [585, 116] on icon at bounding box center [591, 119] width 26 height 26
click at [592, 123] on icon at bounding box center [591, 119] width 26 height 26
click at [586, 116] on icon at bounding box center [591, 119] width 26 height 26
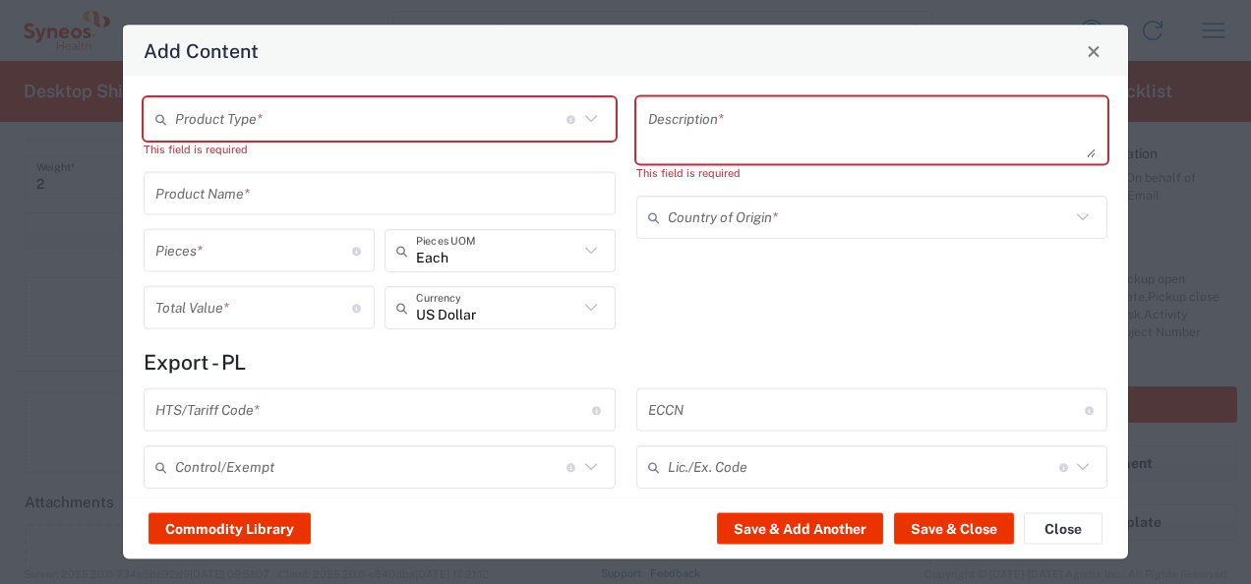
click at [580, 120] on icon at bounding box center [591, 119] width 26 height 26
click at [434, 116] on input "text" at bounding box center [370, 118] width 391 height 34
click at [584, 116] on icon at bounding box center [591, 119] width 26 height 26
click at [428, 101] on input "text" at bounding box center [370, 118] width 391 height 34
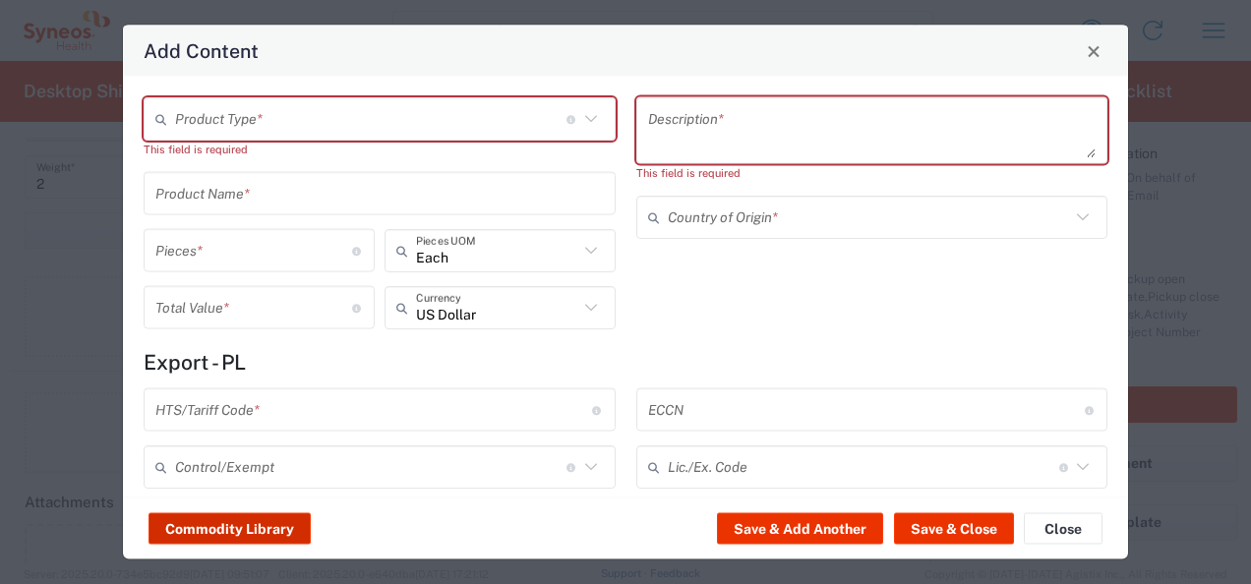
click at [297, 530] on button "Commodity Library" at bounding box center [229, 528] width 162 height 31
click at [352, 258] on agx-control-info "Number of pieces inside all the packages" at bounding box center [357, 250] width 11 height 31
click at [339, 258] on input "number" at bounding box center [253, 250] width 197 height 34
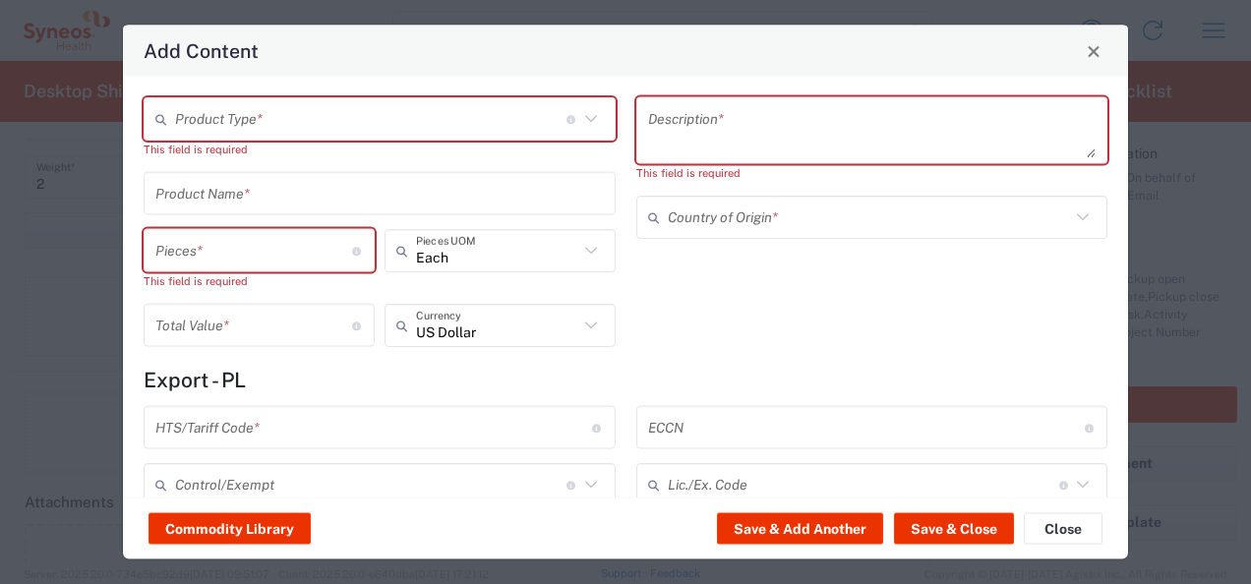
click at [578, 111] on icon at bounding box center [591, 119] width 26 height 26
click at [578, 112] on icon at bounding box center [591, 119] width 26 height 26
click at [586, 116] on icon at bounding box center [590, 118] width 12 height 7
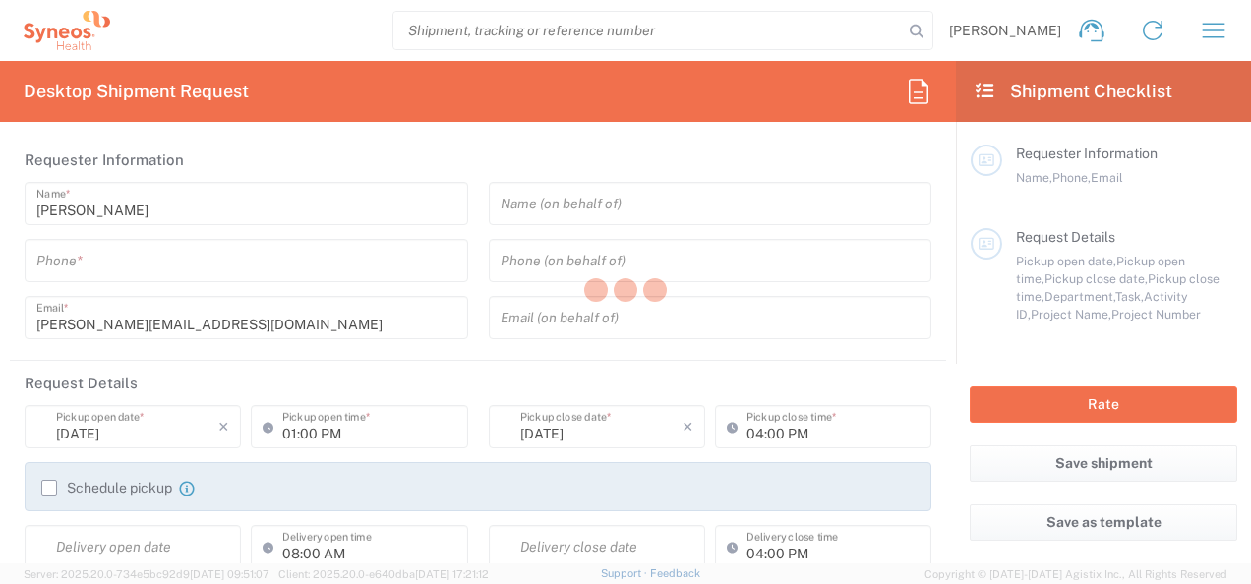
type input "8480"
type input "[GEOGRAPHIC_DATA]"
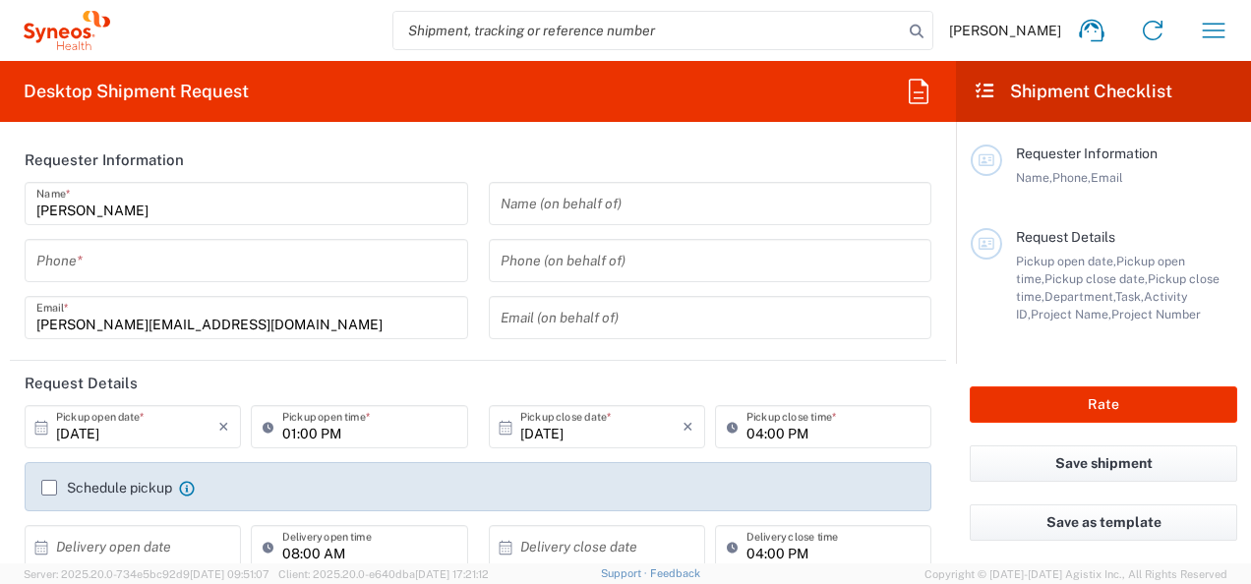
type input "Syneos Health Poland sp. z.o.o"
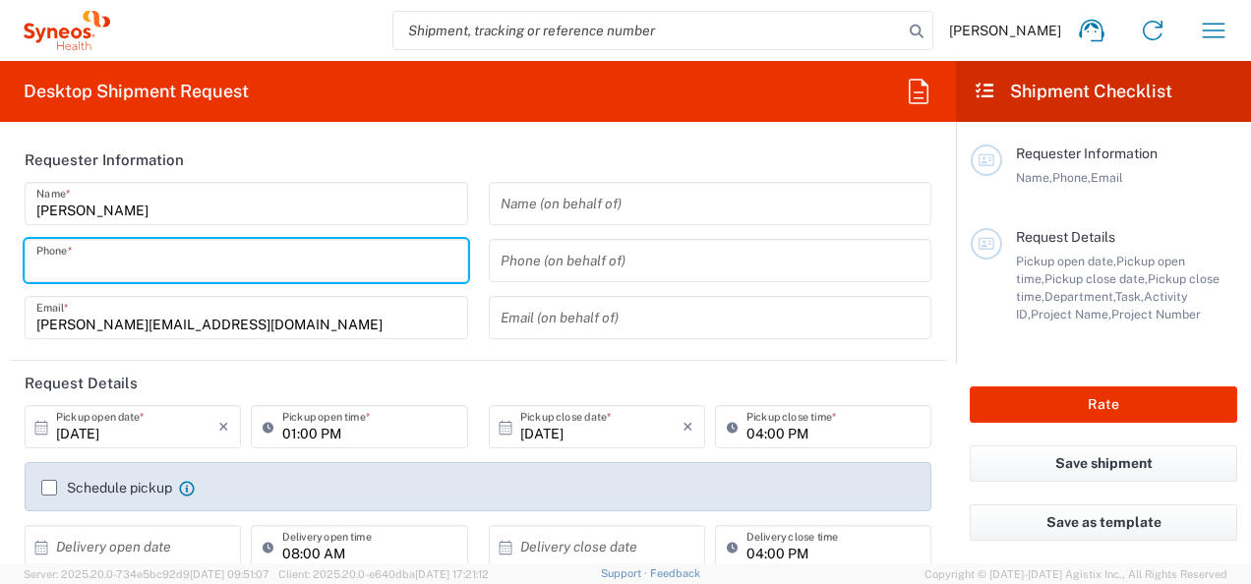
click at [377, 253] on input "tel" at bounding box center [246, 261] width 420 height 34
type input "0048 785157032"
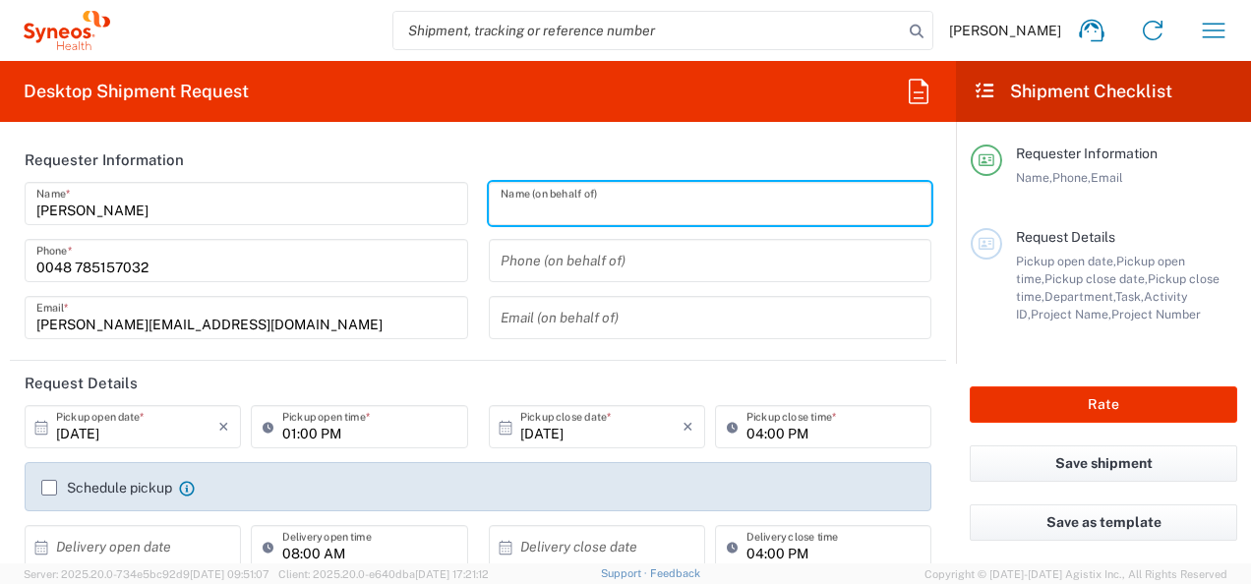
click at [567, 208] on input "text" at bounding box center [710, 204] width 420 height 34
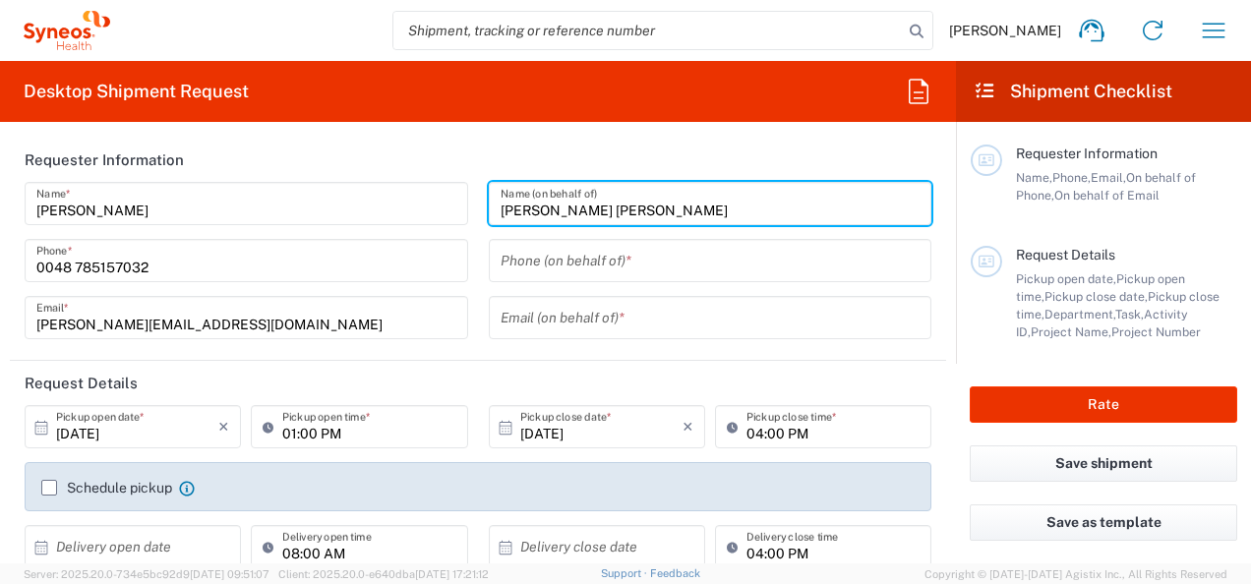
type input "Jose de Filiberto Duarte Cruz"
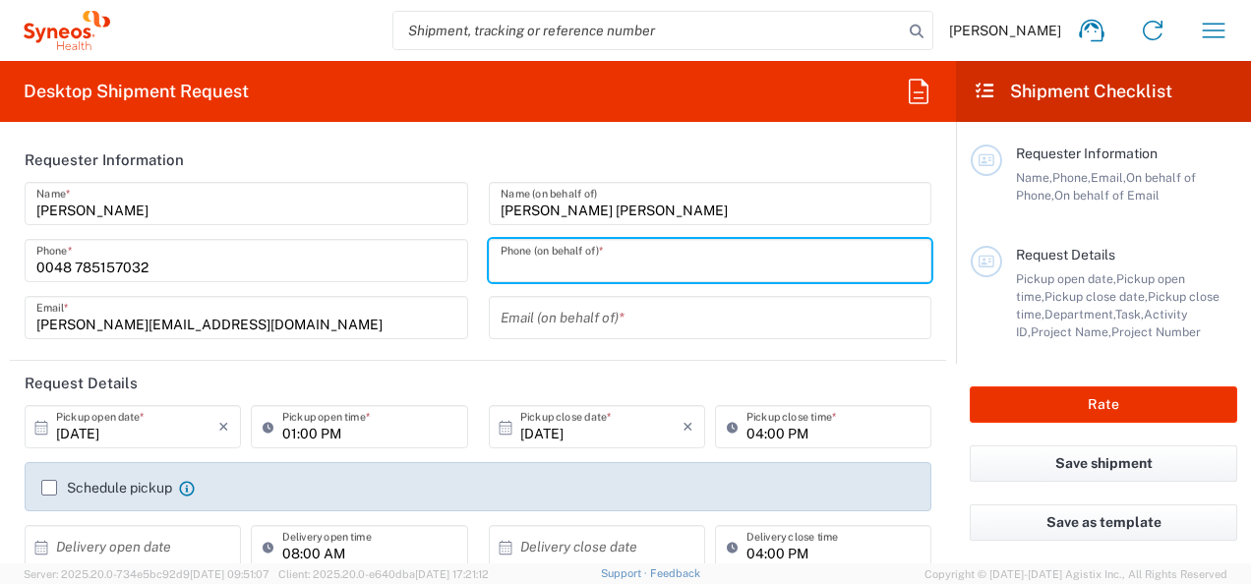
click at [566, 258] on input "tel" at bounding box center [710, 261] width 420 height 34
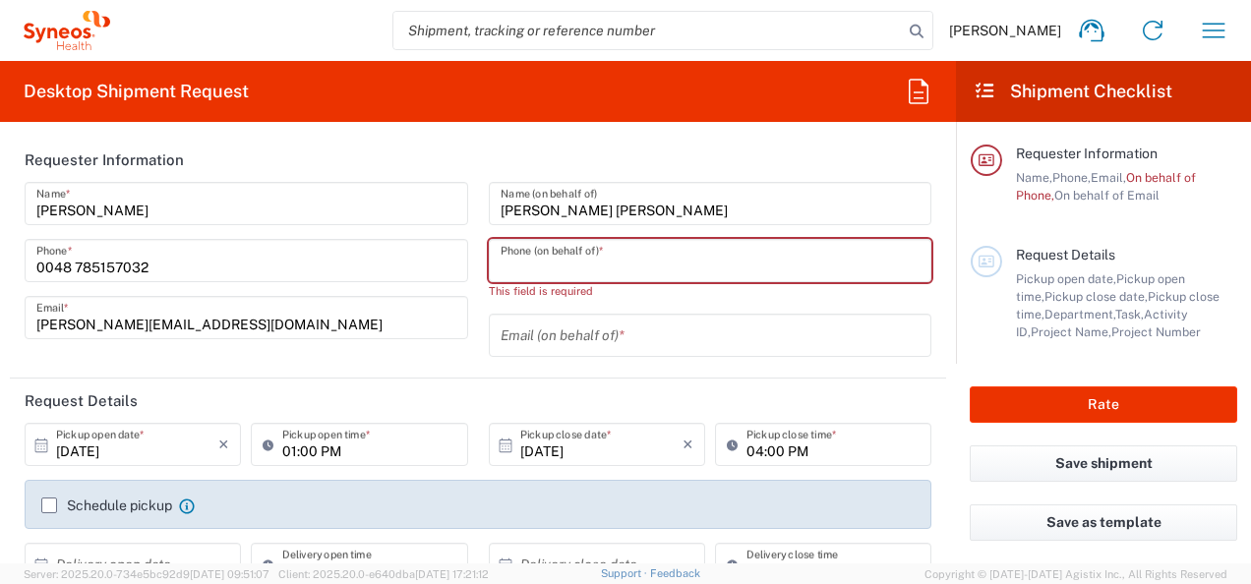
paste input "8116404447"
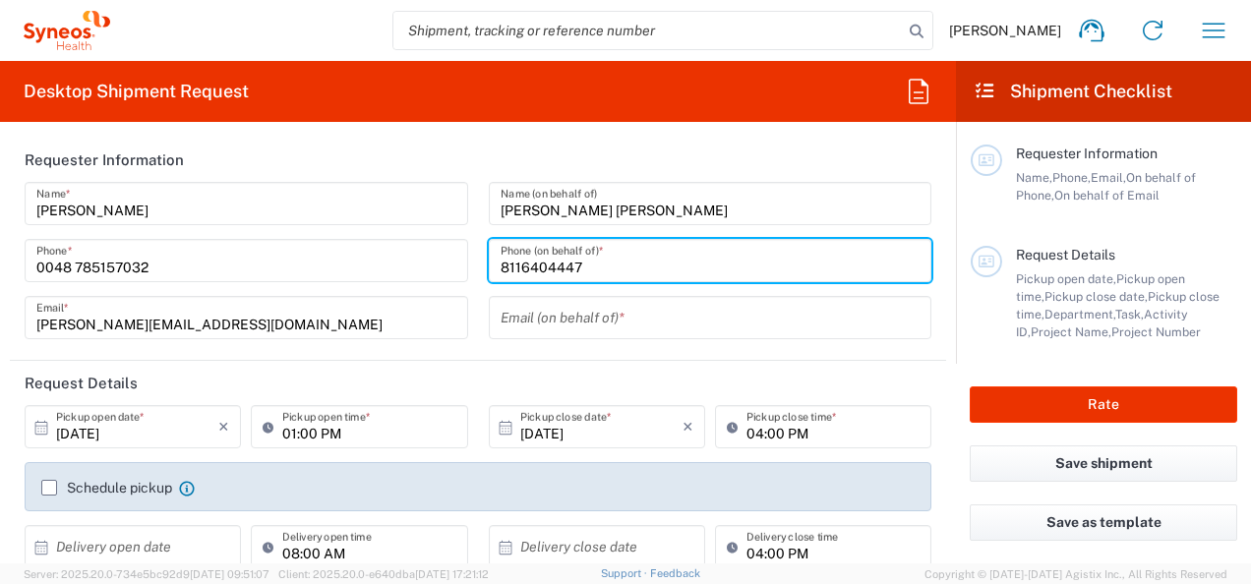
type input "8116404447"
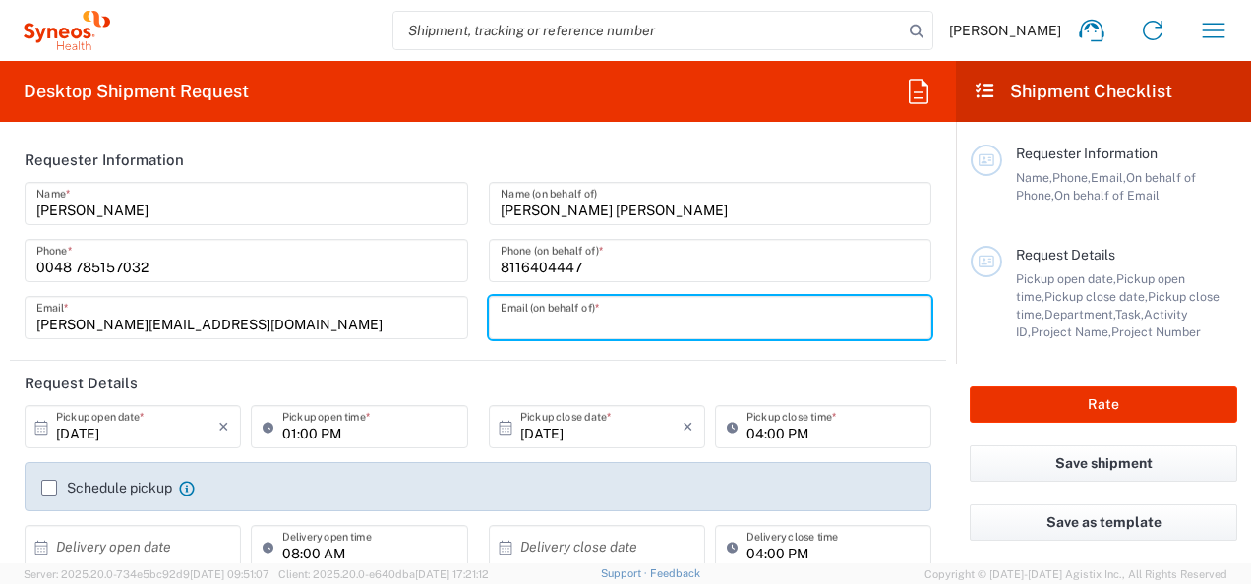
click at [603, 320] on input "text" at bounding box center [710, 318] width 420 height 34
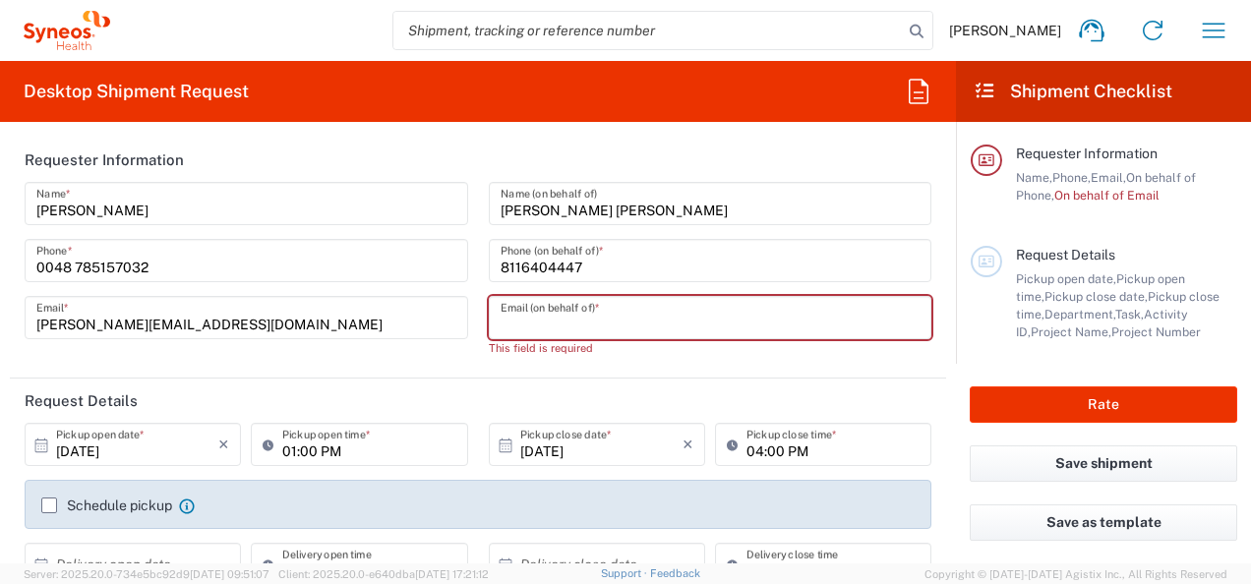
paste input "Filiberto.duarte@gmail.com"
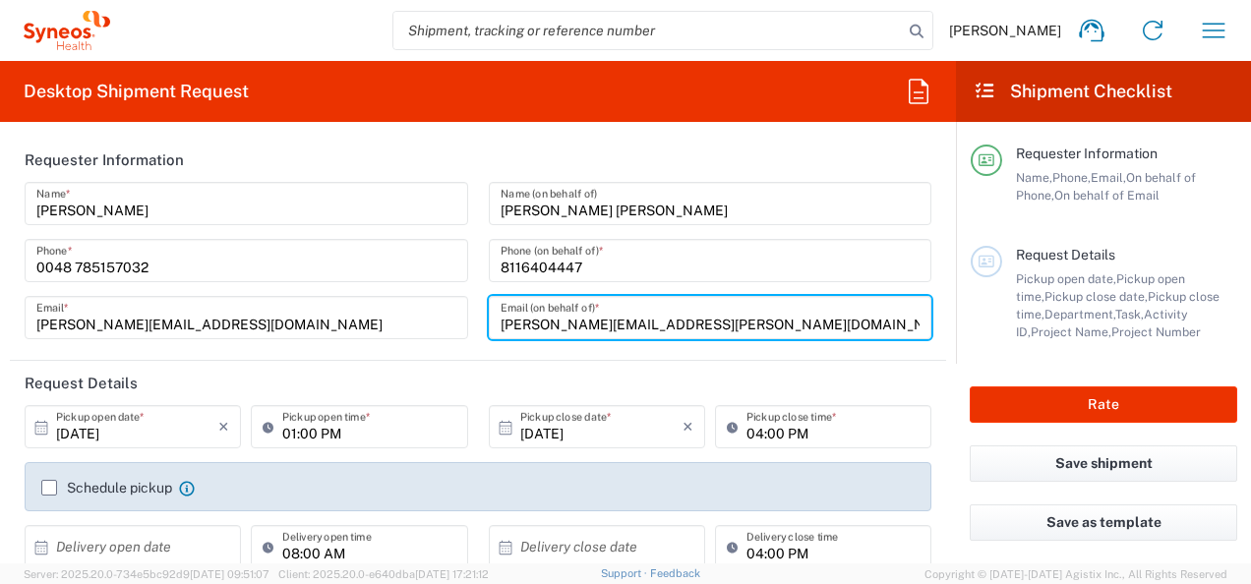
type input "Filiberto.duarte@gmail.com"
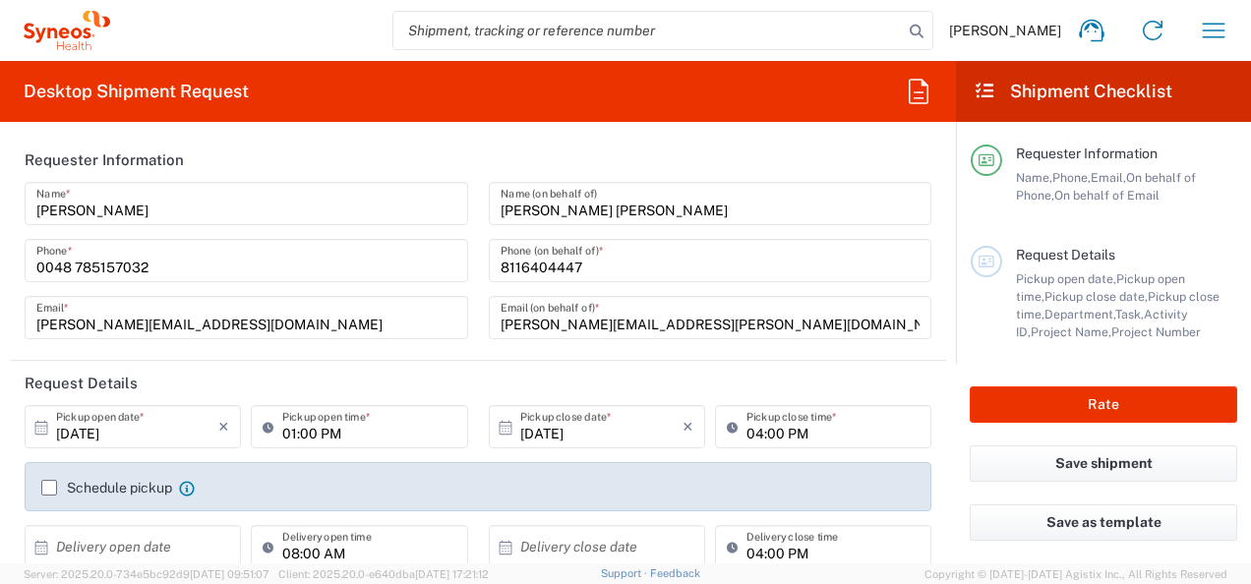
click at [40, 431] on icon at bounding box center [41, 427] width 13 height 14
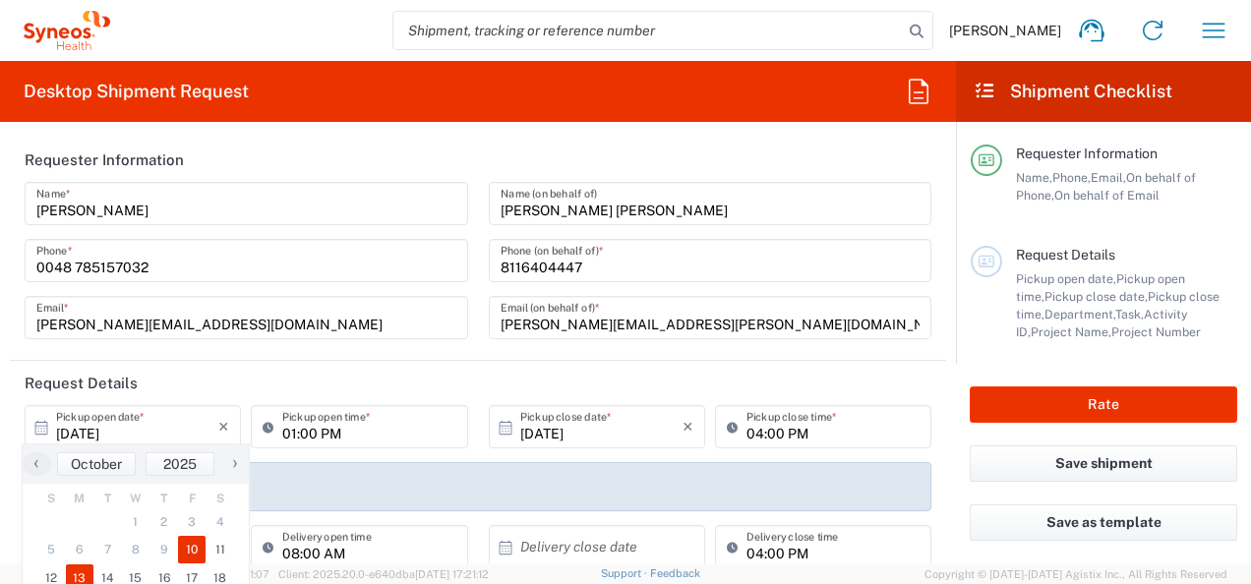
click at [87, 578] on span "13" at bounding box center [80, 578] width 29 height 28
type input "10/13/2025"
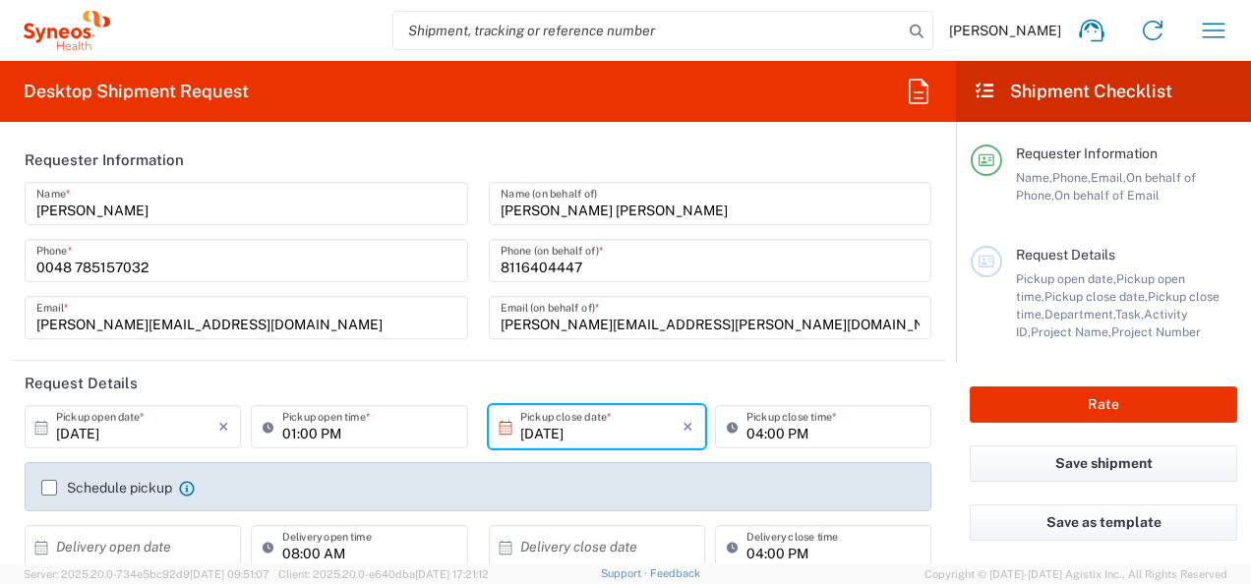
click at [262, 426] on icon at bounding box center [272, 426] width 20 height 31
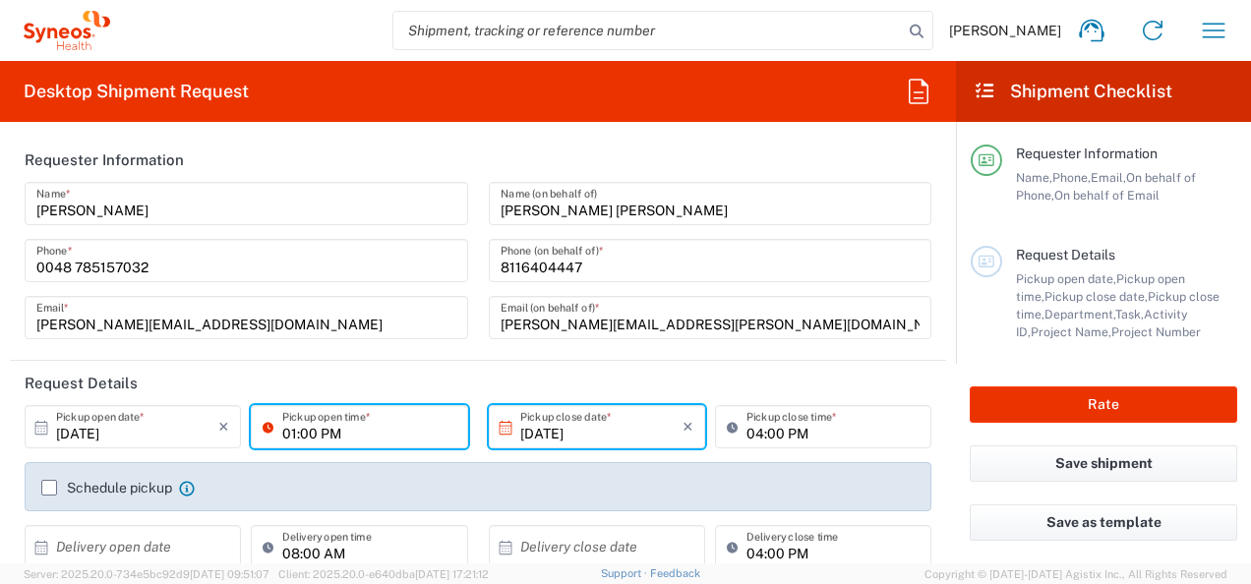
click at [305, 432] on input "01:00 PM" at bounding box center [368, 427] width 173 height 34
click at [291, 432] on input "01:00 PM" at bounding box center [368, 427] width 173 height 34
click at [327, 433] on input "8:00 PM" at bounding box center [368, 427] width 173 height 34
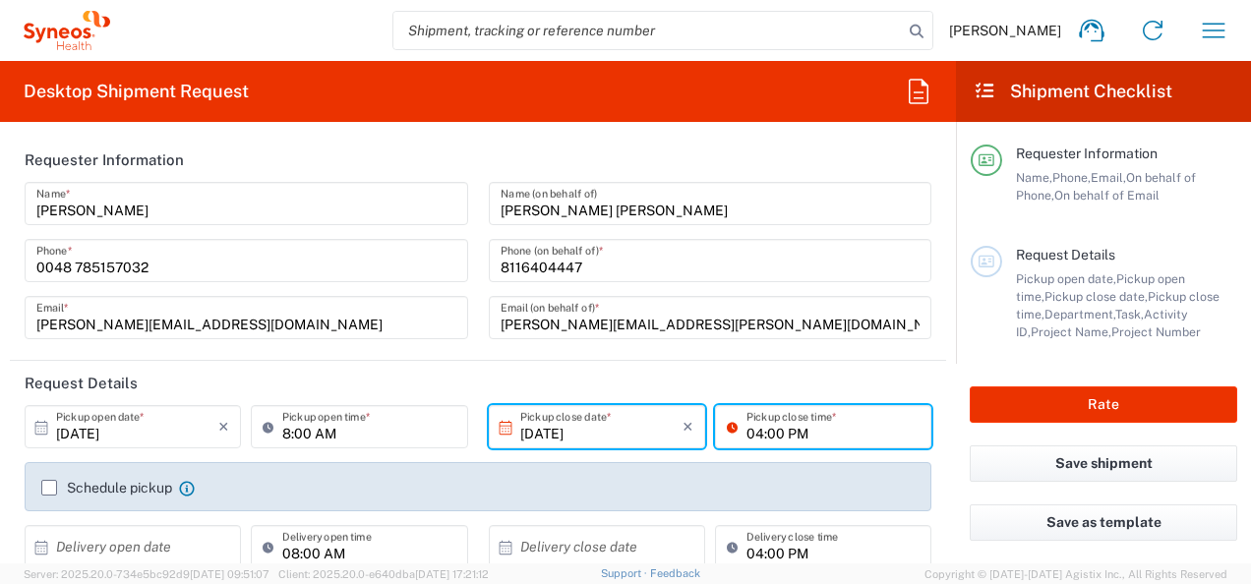
type input "08:00 AM"
click at [779, 420] on input "04:00 PM" at bounding box center [832, 427] width 173 height 34
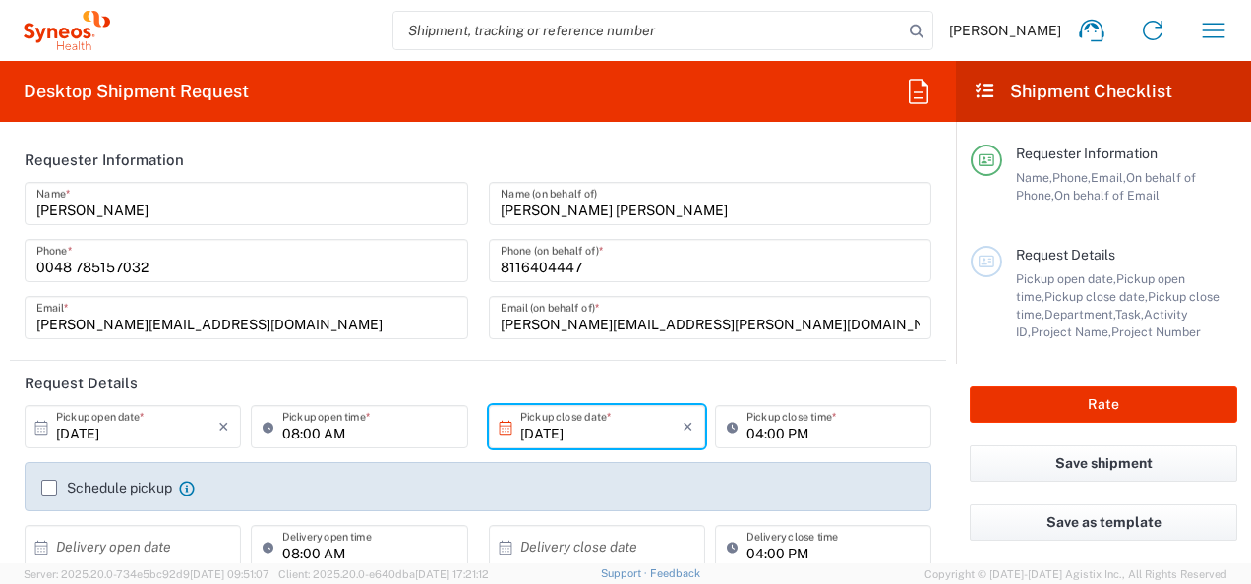
click at [576, 431] on input "10/13/2025" at bounding box center [601, 427] width 162 height 34
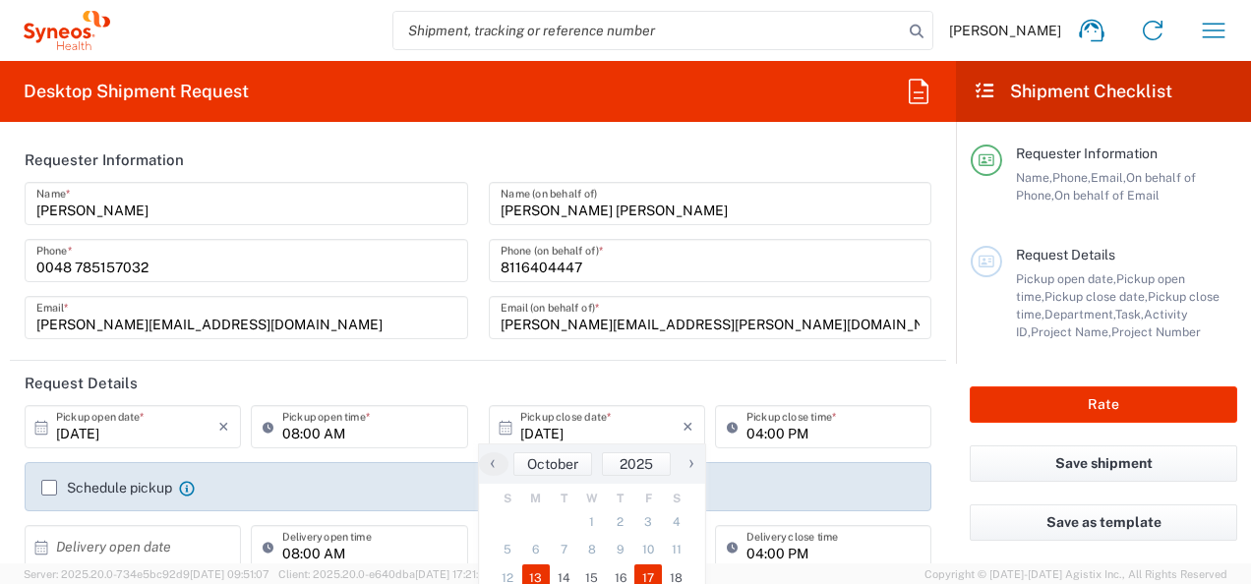
click at [655, 582] on span "17" at bounding box center [648, 578] width 29 height 28
type input "10/17/2025"
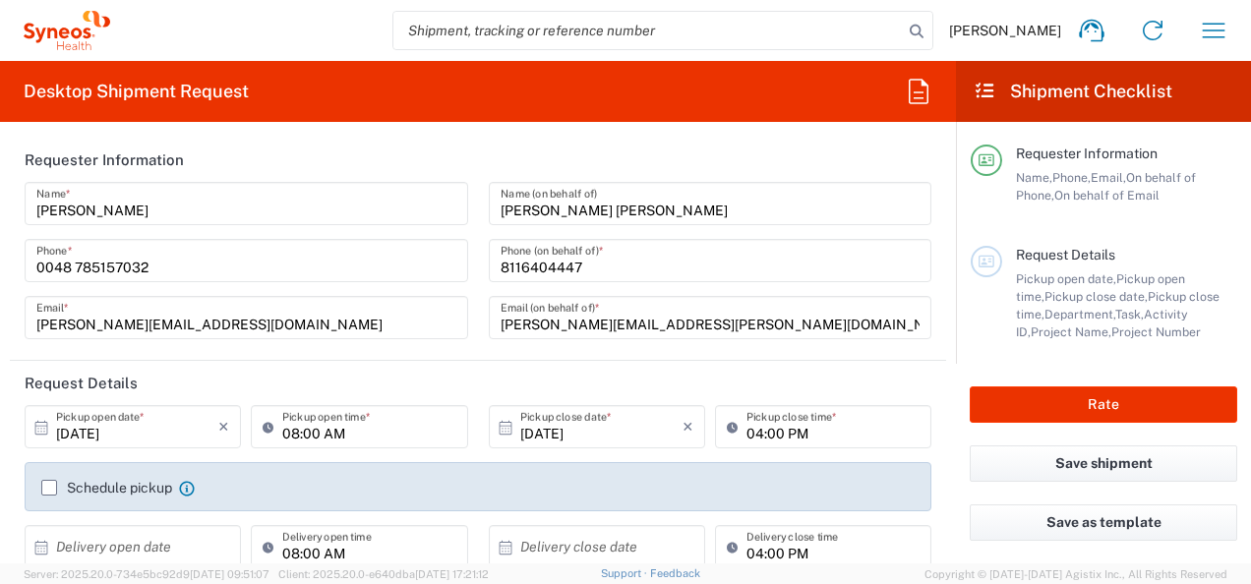
click at [751, 427] on input "04:00 PM" at bounding box center [832, 427] width 173 height 34
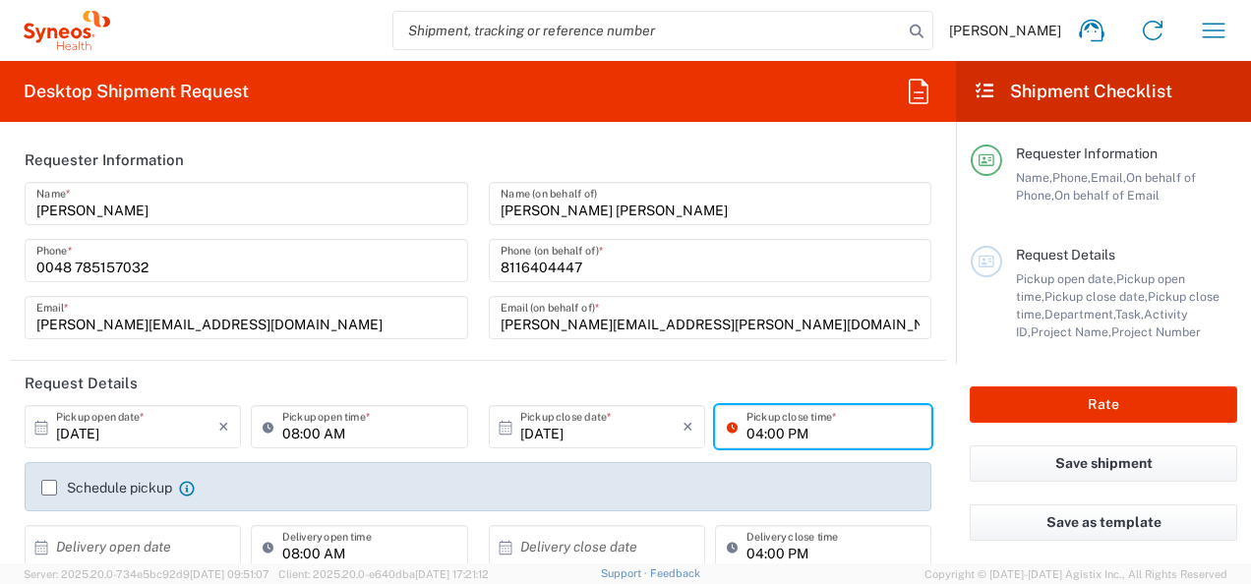
click at [751, 427] on input "04:00 PM" at bounding box center [832, 427] width 173 height 34
click at [852, 433] on input "04:00 PM" at bounding box center [832, 427] width 173 height 34
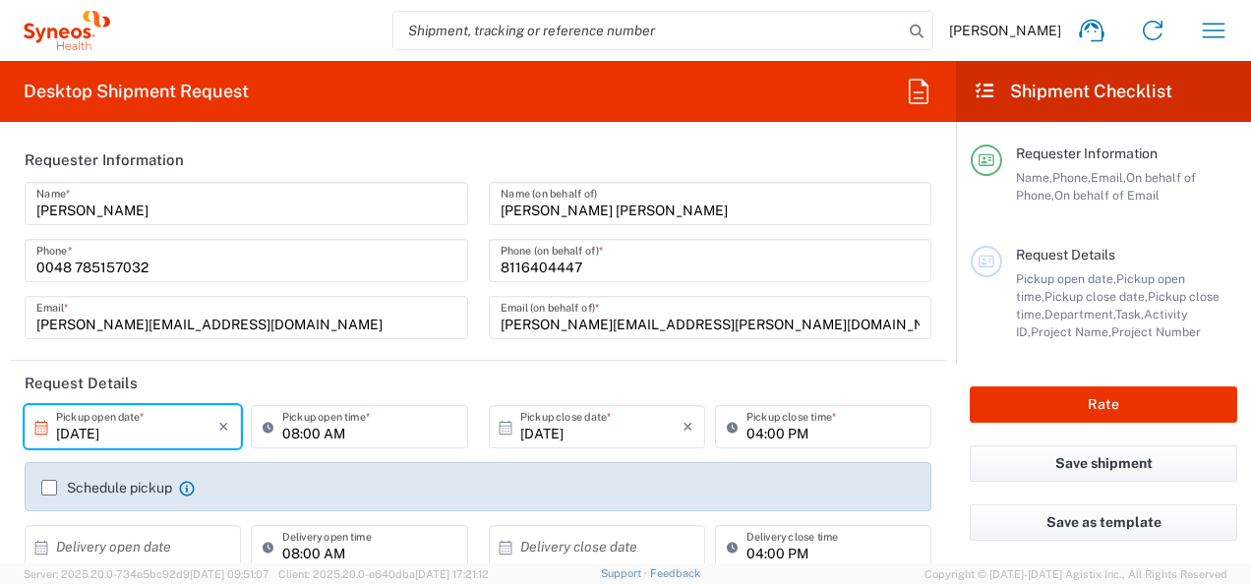
click at [117, 424] on input "10/17/2025" at bounding box center [137, 427] width 162 height 34
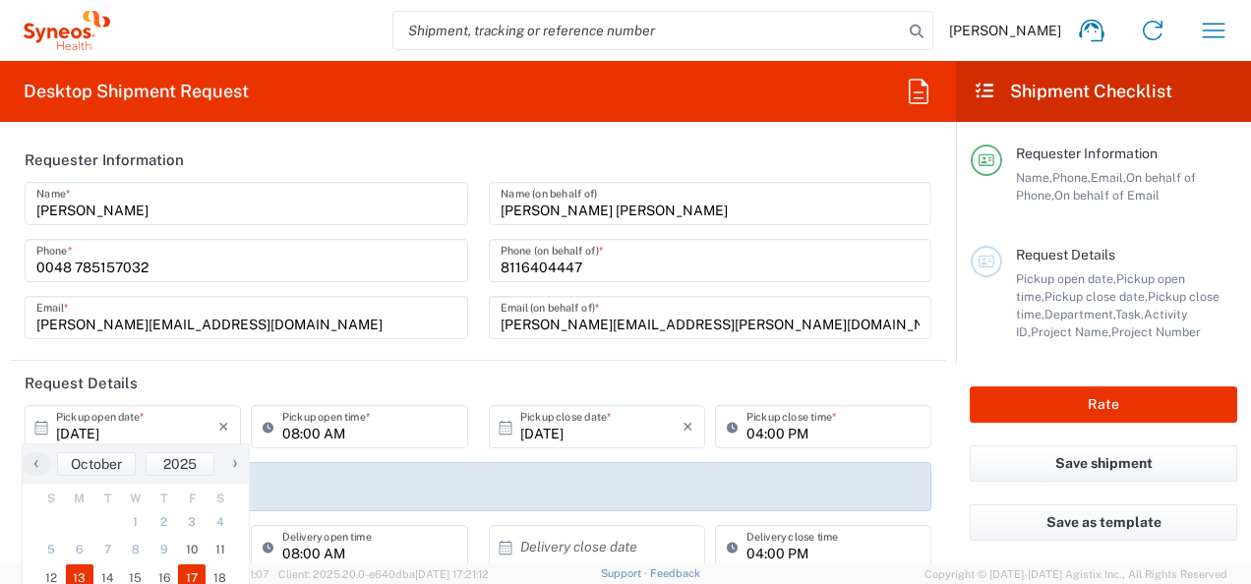
click at [77, 580] on span "13" at bounding box center [80, 578] width 29 height 28
type input "10/13/2025"
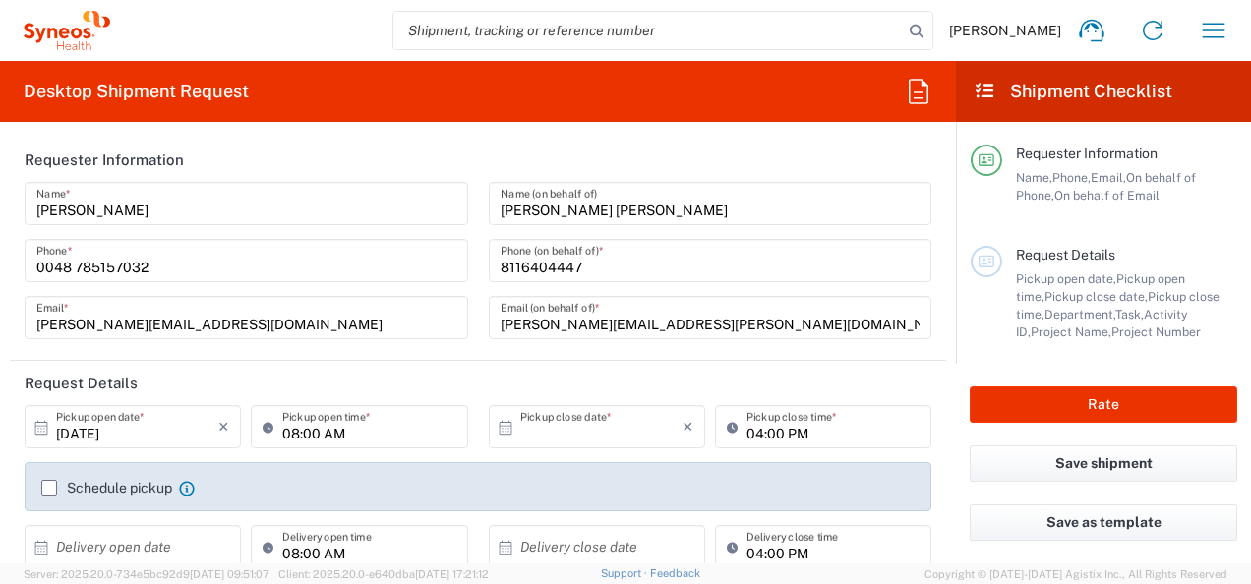
type input "10/13/2025"
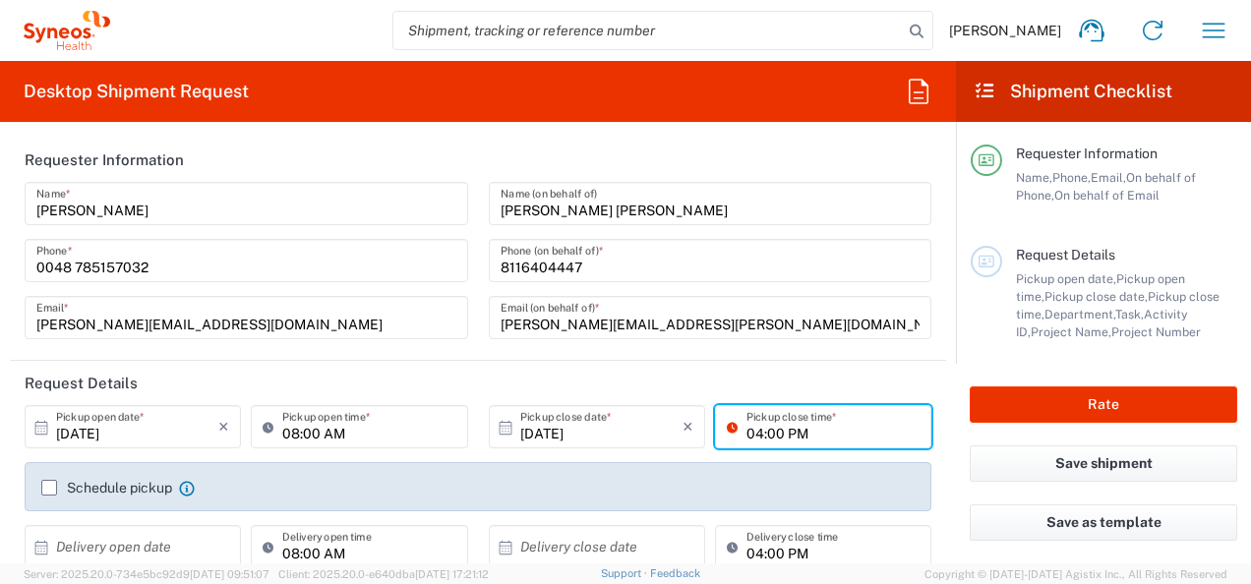
click at [749, 427] on input "04:00 PM" at bounding box center [832, 427] width 173 height 34
click at [883, 426] on input "07:00 PM" at bounding box center [832, 427] width 173 height 34
type input "07:00 PM"
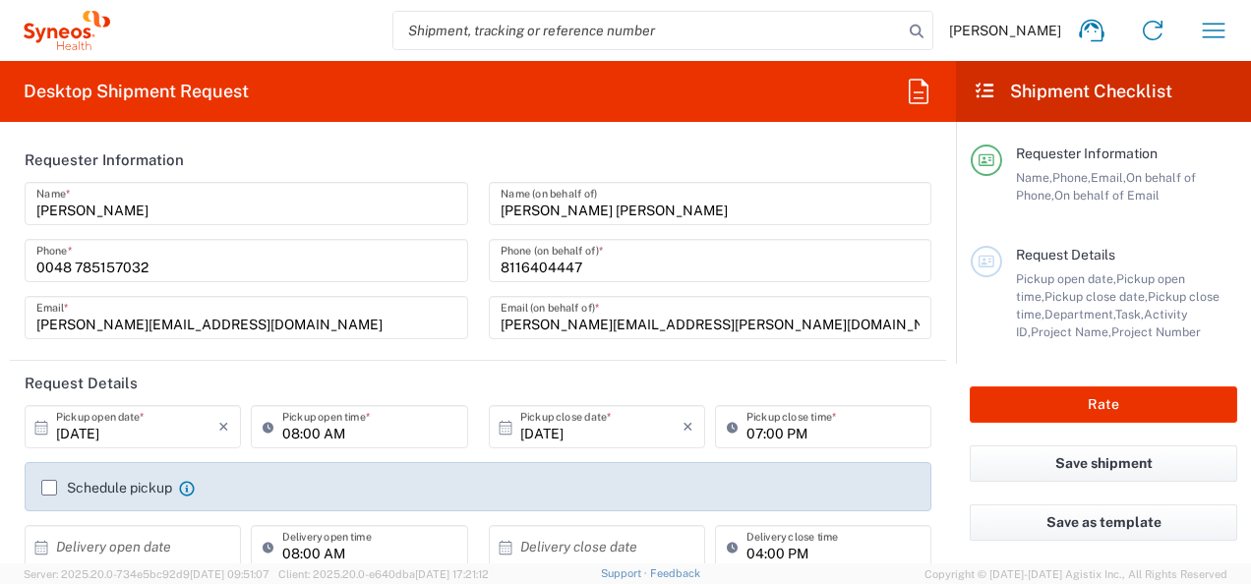
click at [44, 484] on label "Schedule pickup" at bounding box center [106, 488] width 131 height 16
click at [49, 488] on input "Schedule pickup" at bounding box center [49, 488] width 0 height 0
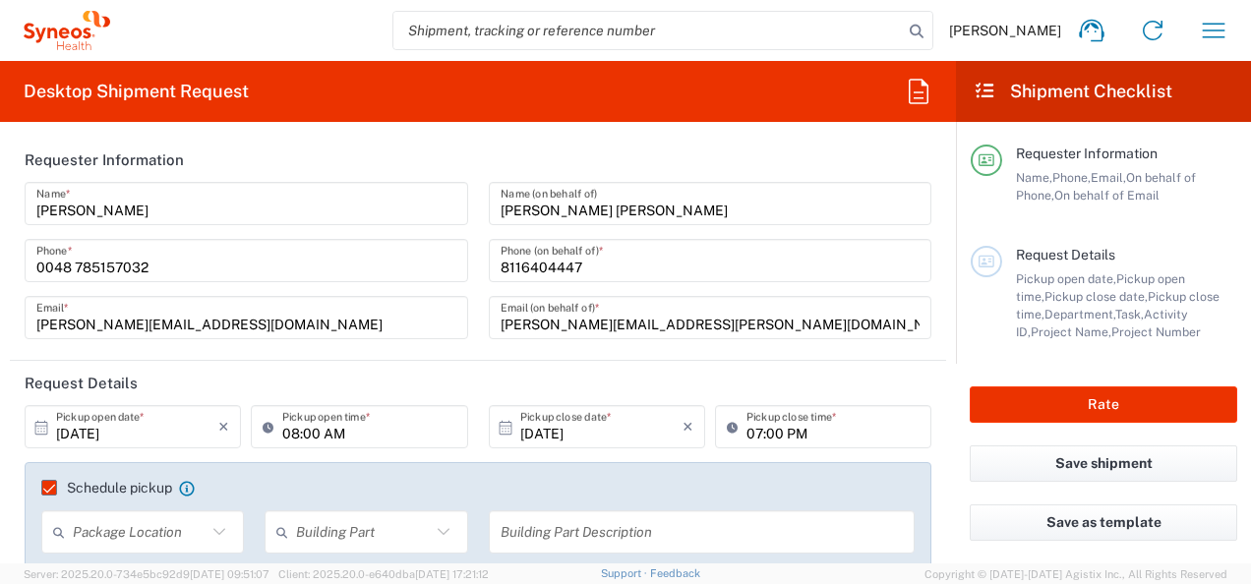
click at [558, 378] on header "Request Details" at bounding box center [478, 383] width 936 height 44
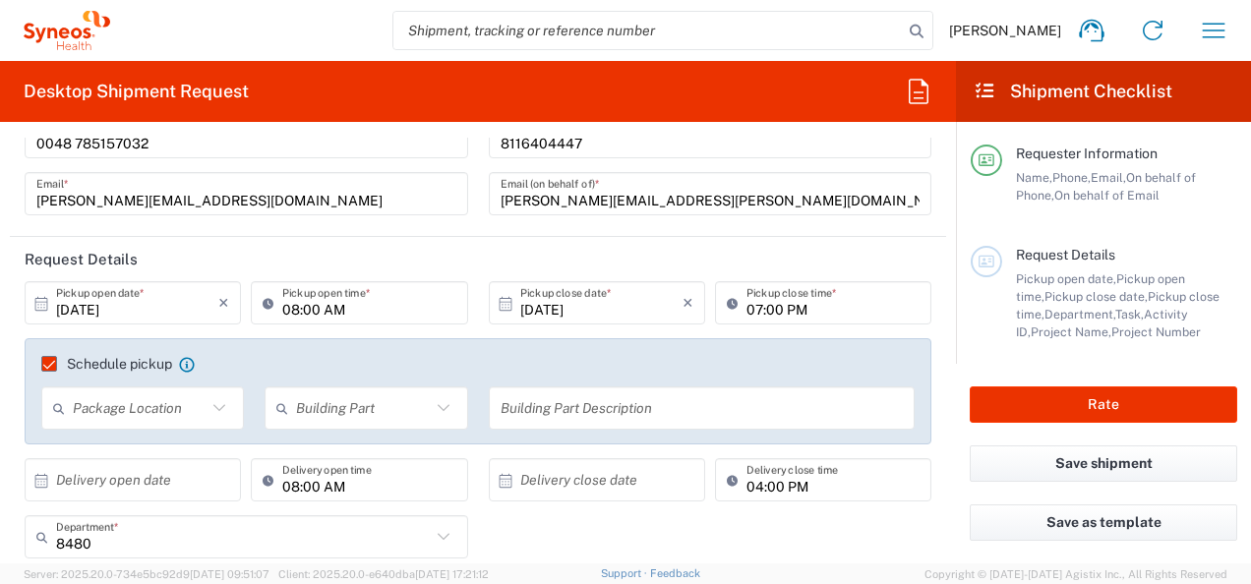
scroll to position [149, 0]
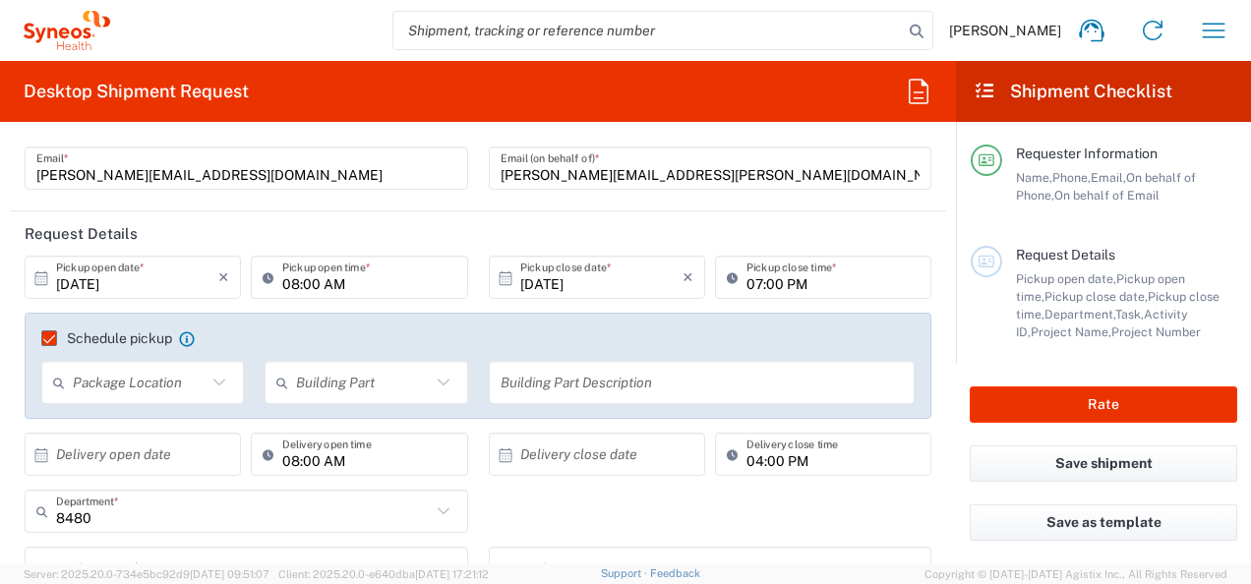
click at [218, 379] on icon at bounding box center [219, 383] width 26 height 26
click at [54, 332] on label "Schedule pickup" at bounding box center [106, 338] width 131 height 16
click at [40, 338] on input "Schedule pickup" at bounding box center [40, 338] width 0 height 0
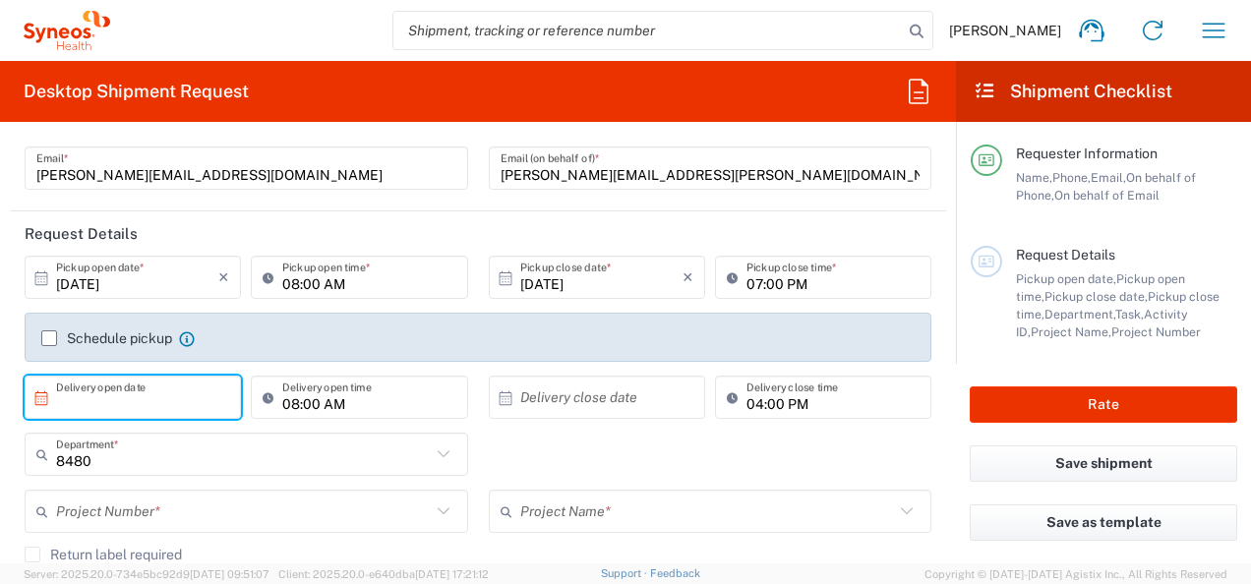
click at [88, 407] on input "text" at bounding box center [137, 397] width 162 height 34
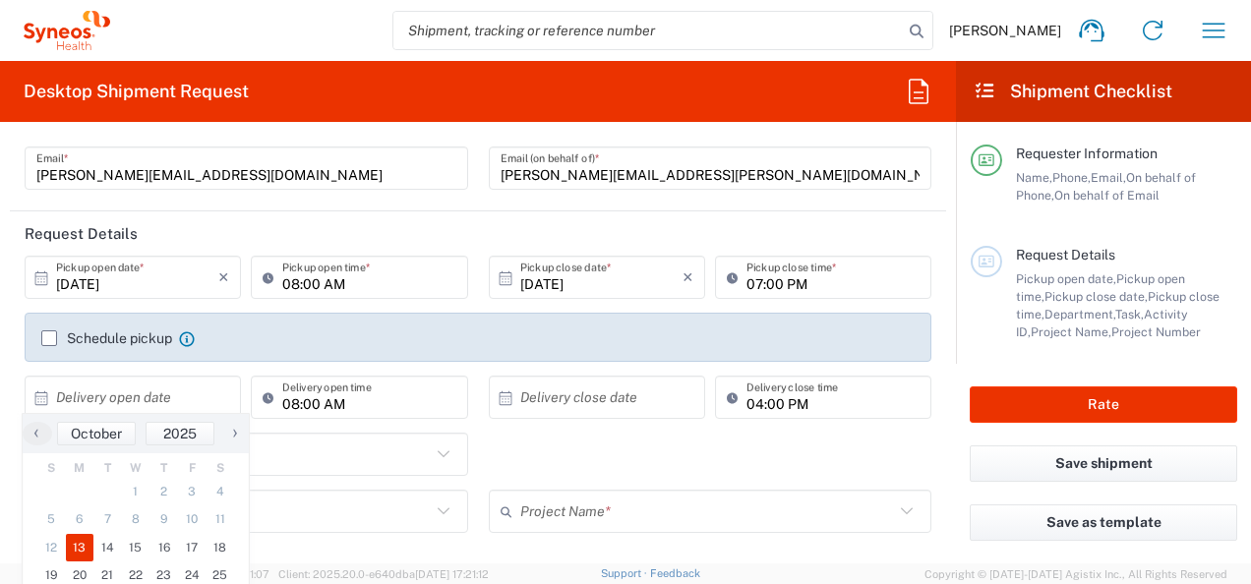
click at [83, 556] on span "13" at bounding box center [80, 548] width 29 height 28
type input "10/13/2025"
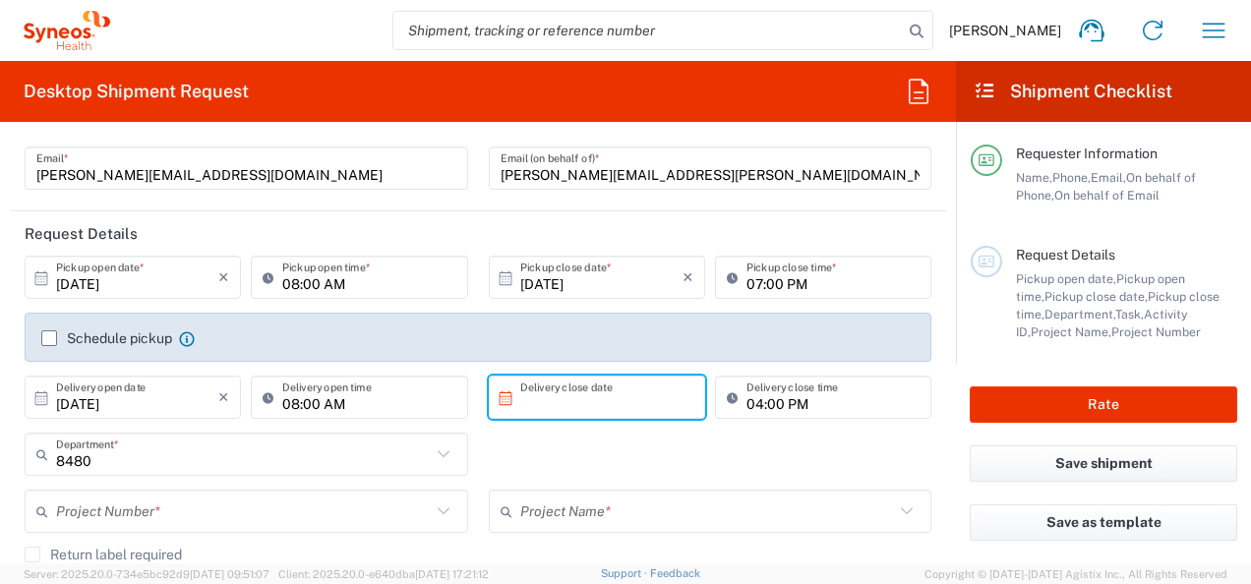
click at [599, 403] on input "text" at bounding box center [601, 397] width 162 height 34
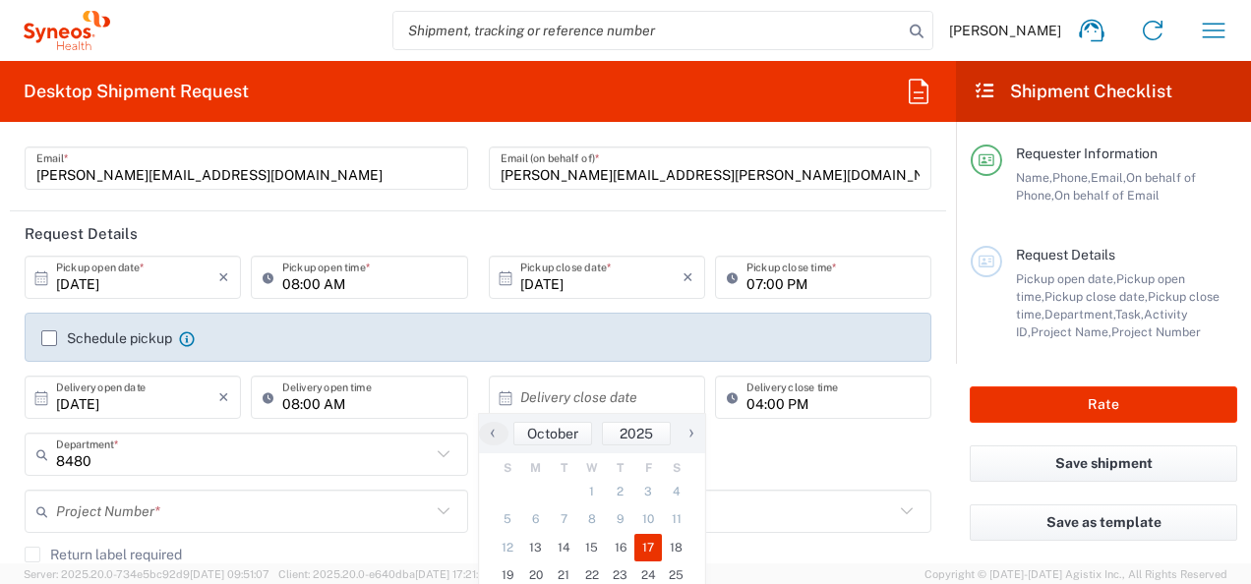
click at [645, 552] on span "17" at bounding box center [648, 548] width 29 height 28
type input "10/17/2025"
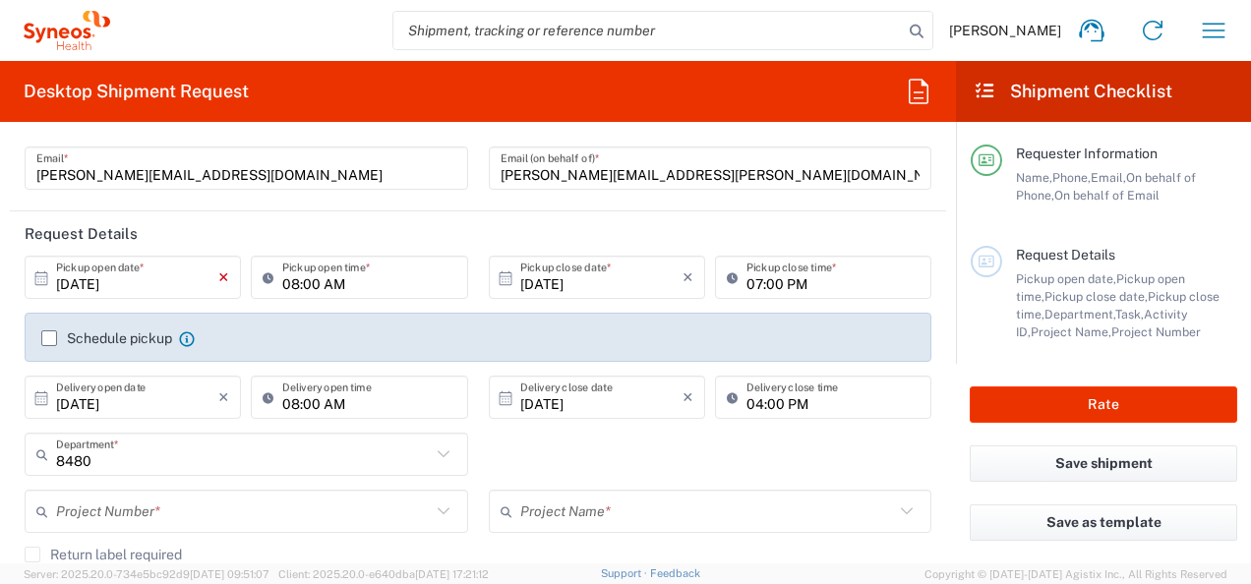
click at [222, 271] on icon "×" at bounding box center [223, 277] width 11 height 31
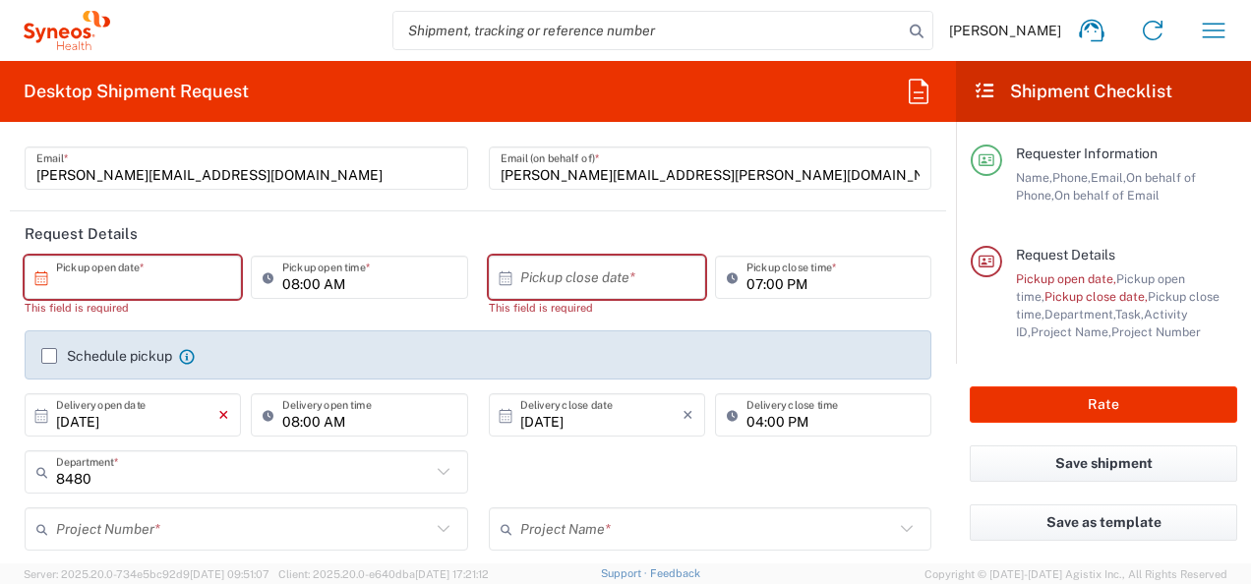
click at [219, 419] on icon "×" at bounding box center [223, 414] width 11 height 31
click at [219, 415] on div "× Delivery open date" at bounding box center [133, 414] width 216 height 43
click at [682, 411] on icon "×" at bounding box center [687, 414] width 11 height 31
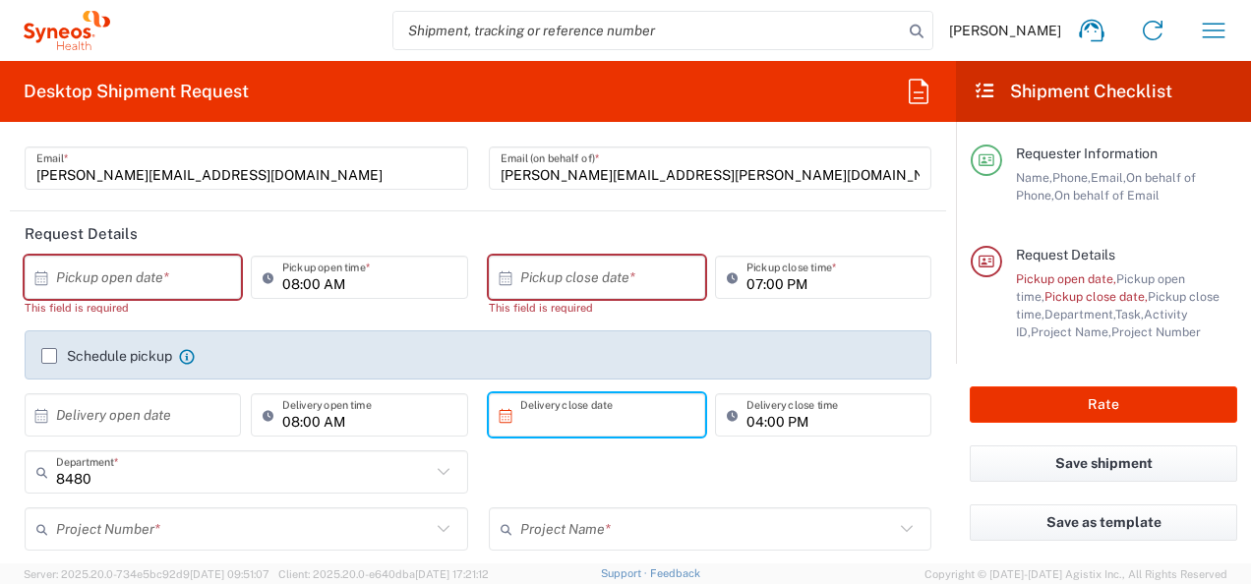
click at [44, 358] on label "Schedule pickup" at bounding box center [106, 356] width 131 height 16
click at [49, 356] on input "Schedule pickup" at bounding box center [49, 356] width 0 height 0
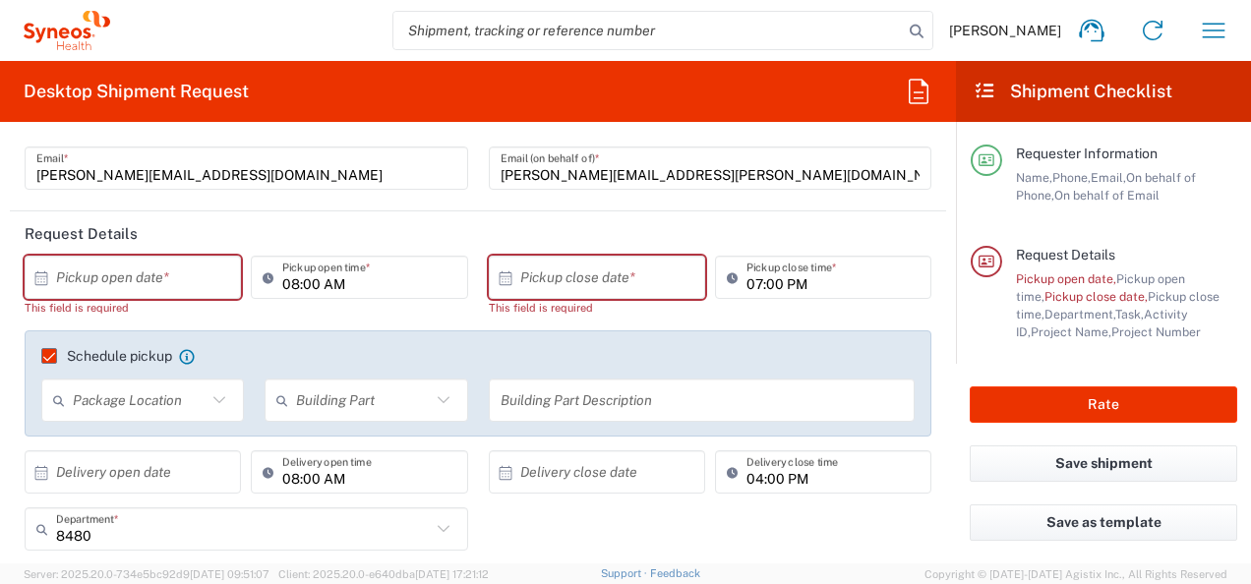
click at [306, 314] on div "08:00 AM Pickup open time *" at bounding box center [359, 293] width 226 height 75
click at [45, 276] on icon at bounding box center [41, 278] width 18 height 18
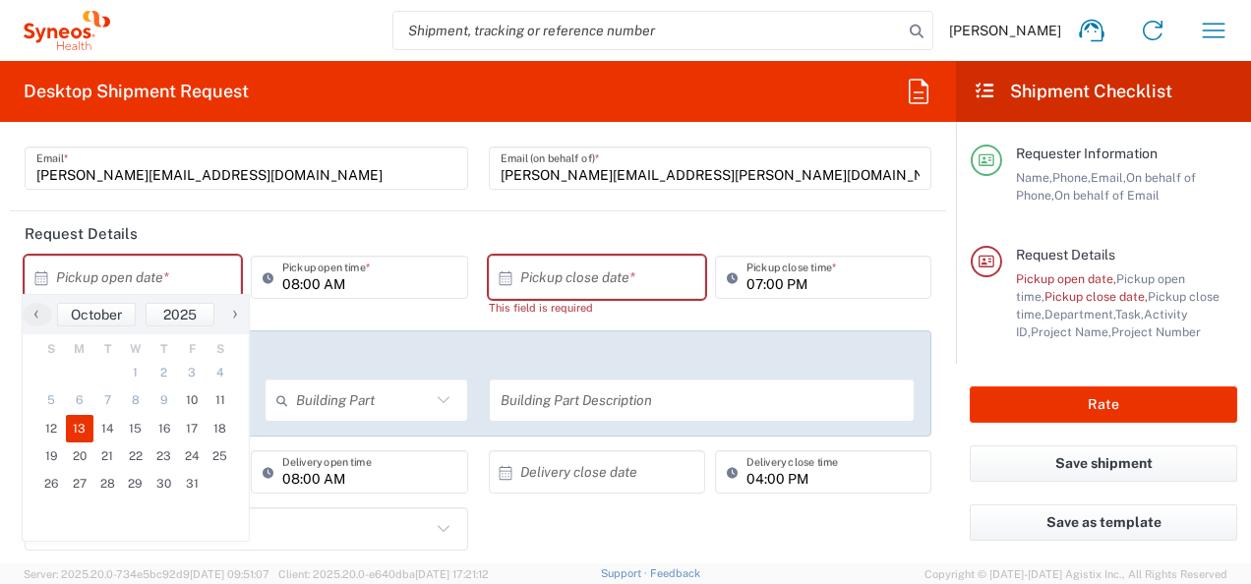
click at [83, 429] on span "13" at bounding box center [80, 429] width 29 height 28
type input "10/13/2025"
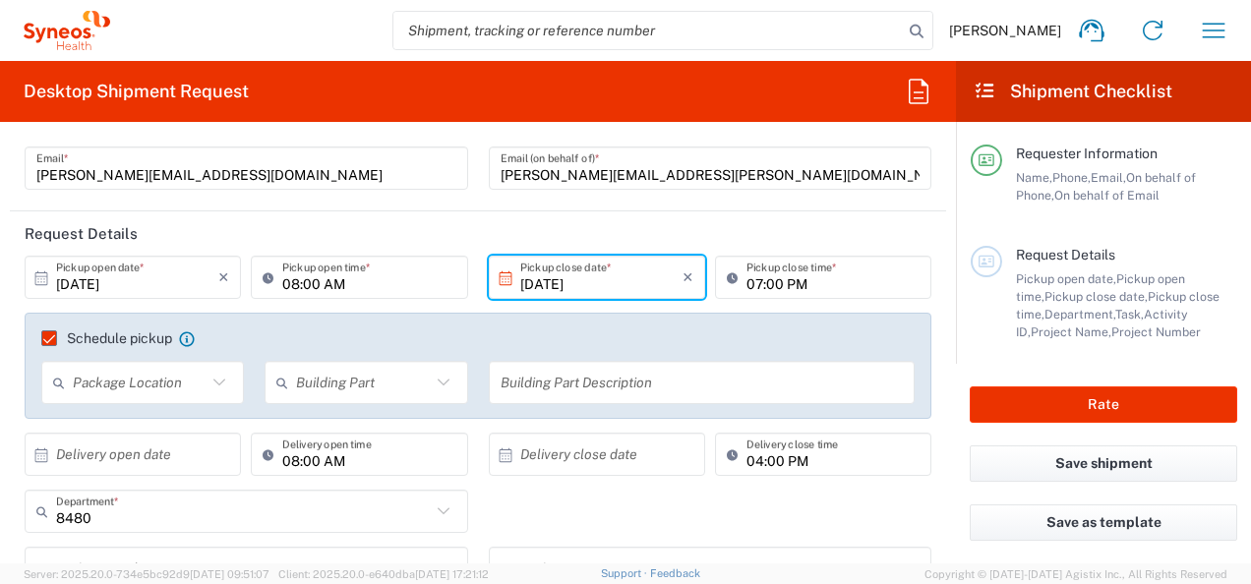
click at [496, 278] on icon at bounding box center [505, 278] width 18 height 18
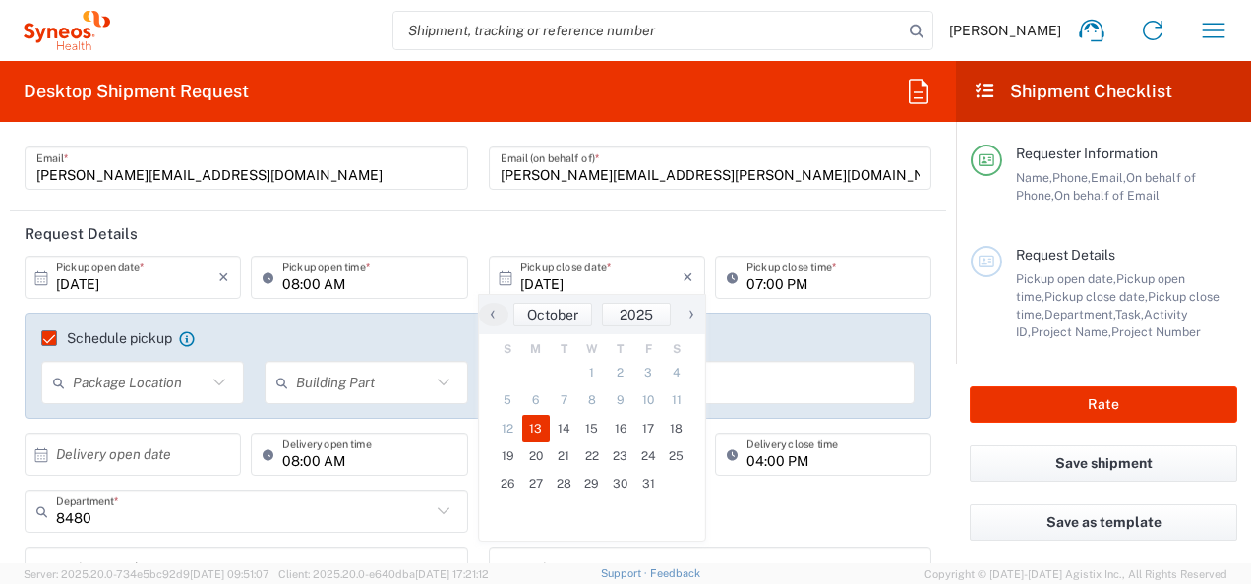
click at [496, 278] on icon at bounding box center [505, 278] width 18 height 18
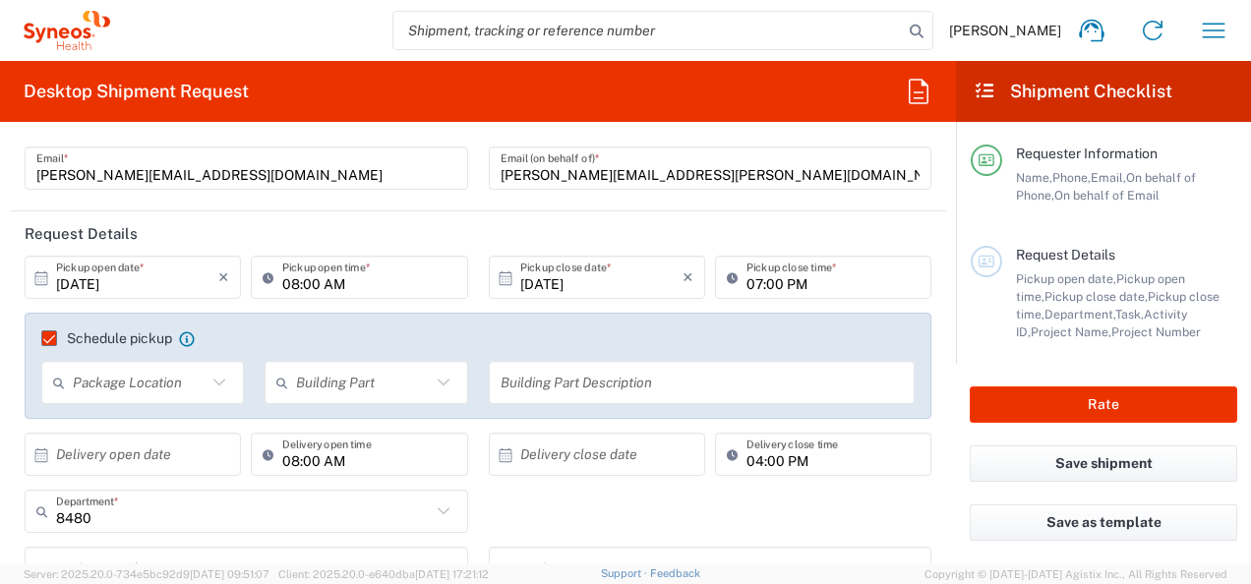
click at [496, 271] on icon at bounding box center [505, 278] width 18 height 18
click at [498, 274] on icon at bounding box center [504, 277] width 13 height 14
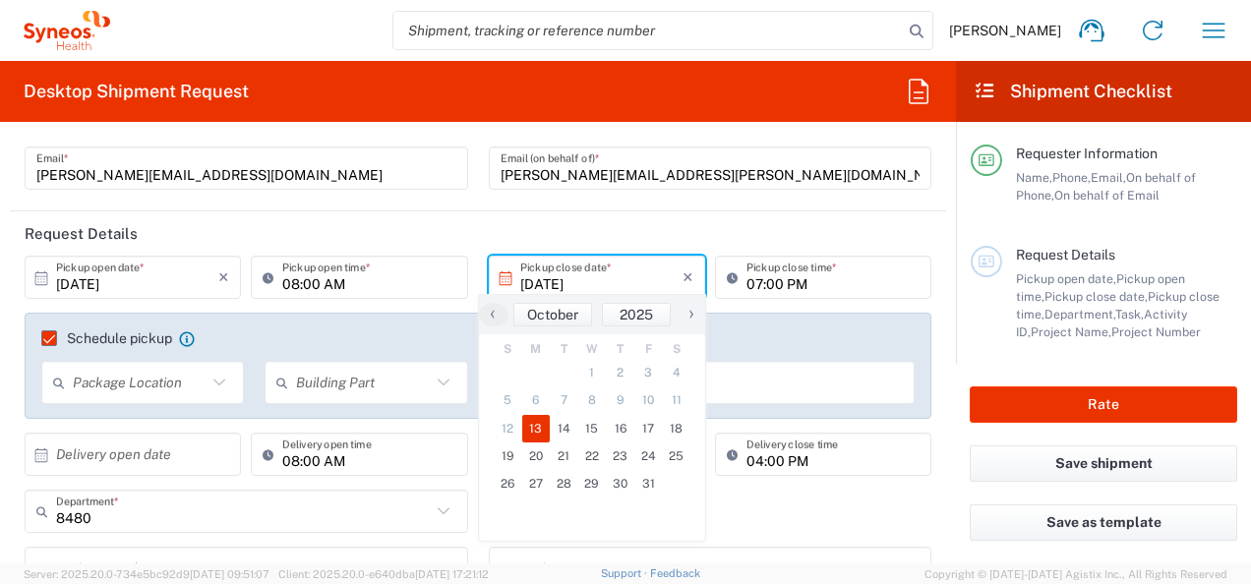
click at [537, 267] on input "10/13/2025" at bounding box center [601, 278] width 162 height 34
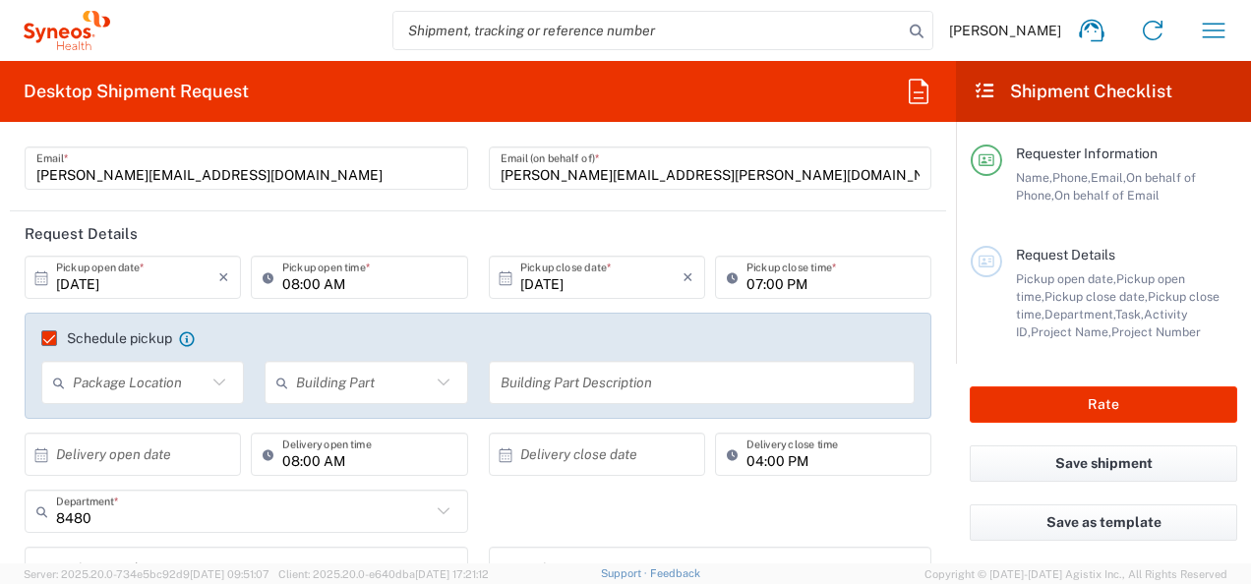
click at [641, 423] on div "Schedule pickup When scheduling a pickup please be sure to meet the following c…" at bounding box center [478, 373] width 927 height 120
